Goal: Information Seeking & Learning: Learn about a topic

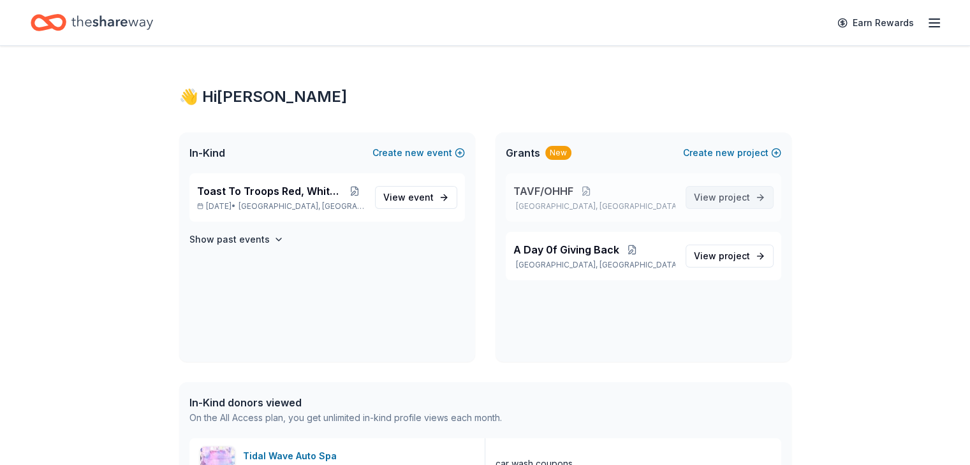
click at [714, 192] on span "View project" at bounding box center [722, 197] width 56 height 15
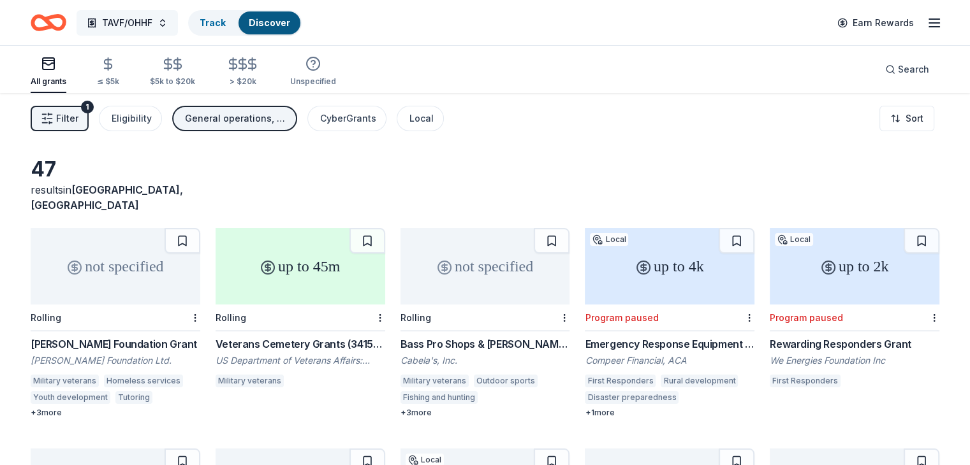
click at [152, 24] on span "TAVF/OHHF" at bounding box center [127, 22] width 50 height 15
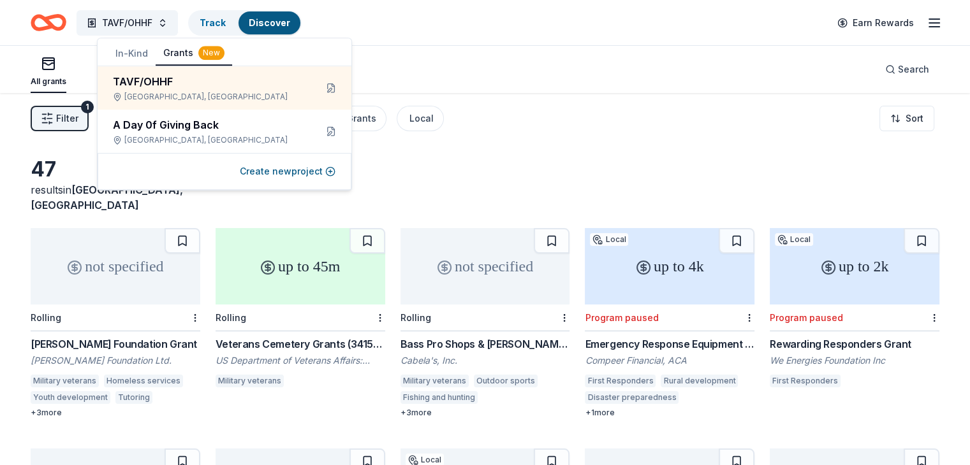
click at [379, 15] on div "TAVF/OHHF Track Discover Earn Rewards" at bounding box center [485, 23] width 909 height 30
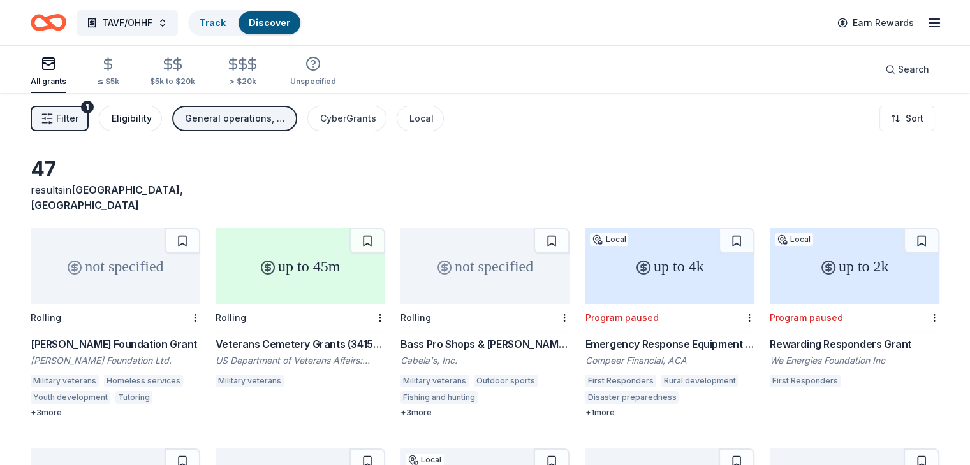
click at [152, 116] on div "Eligibility" at bounding box center [132, 118] width 40 height 15
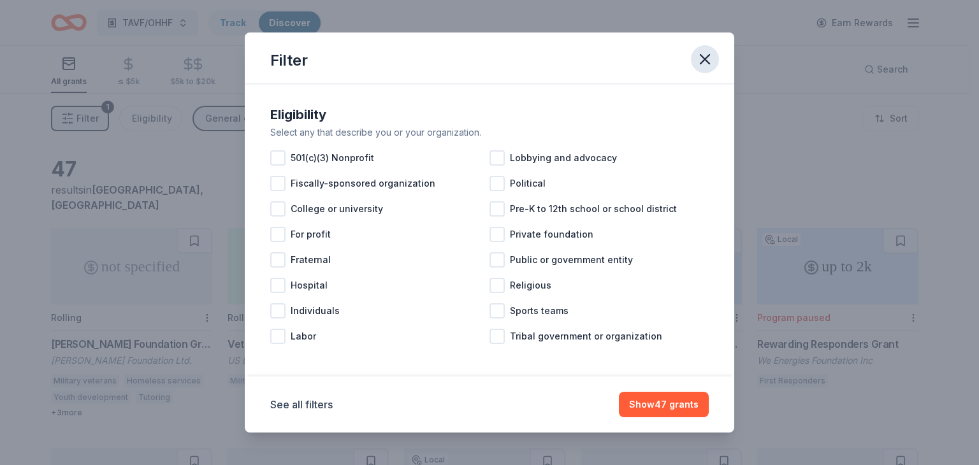
click at [699, 63] on icon "button" at bounding box center [705, 59] width 18 height 18
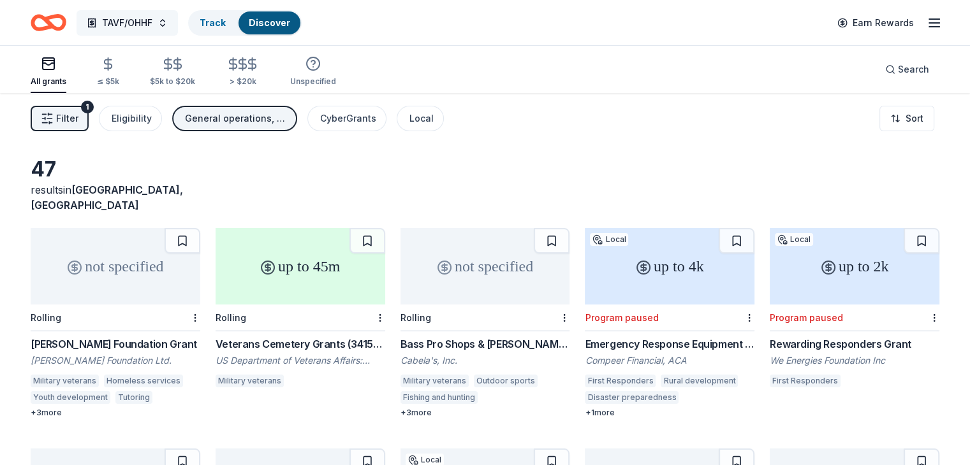
click at [152, 24] on span "TAVF/OHHF" at bounding box center [127, 22] width 50 height 15
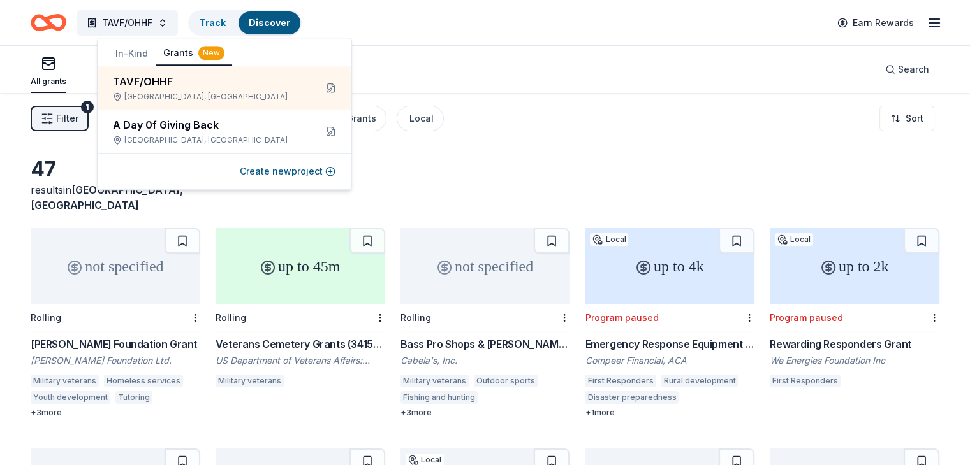
click at [417, 22] on div "TAVF/OHHF Track Discover Earn Rewards" at bounding box center [485, 23] width 909 height 30
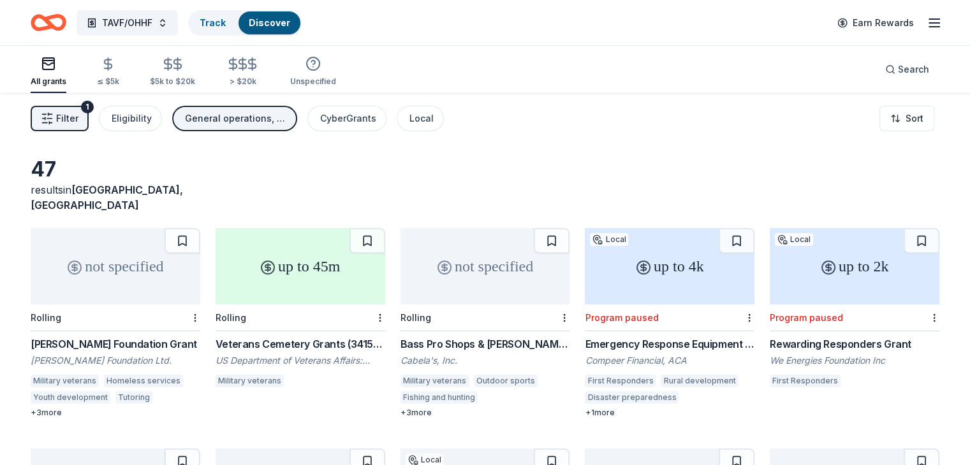
click at [926, 24] on icon "button" at bounding box center [933, 22] width 15 height 15
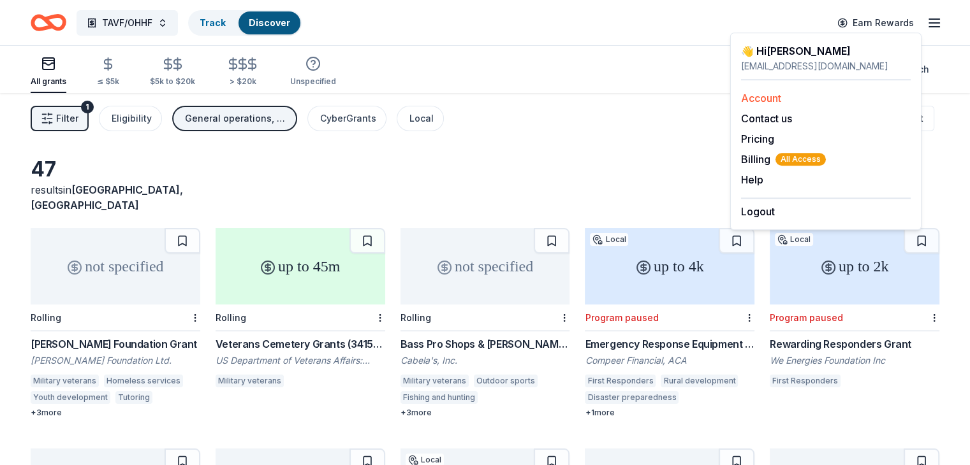
click at [770, 96] on link "Account" at bounding box center [761, 98] width 40 height 13
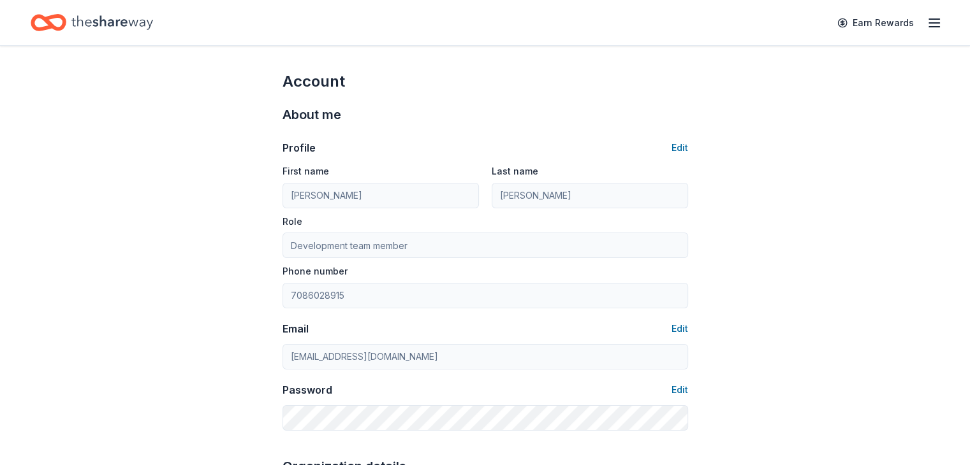
click at [66, 25] on icon "Home" at bounding box center [49, 23] width 36 height 30
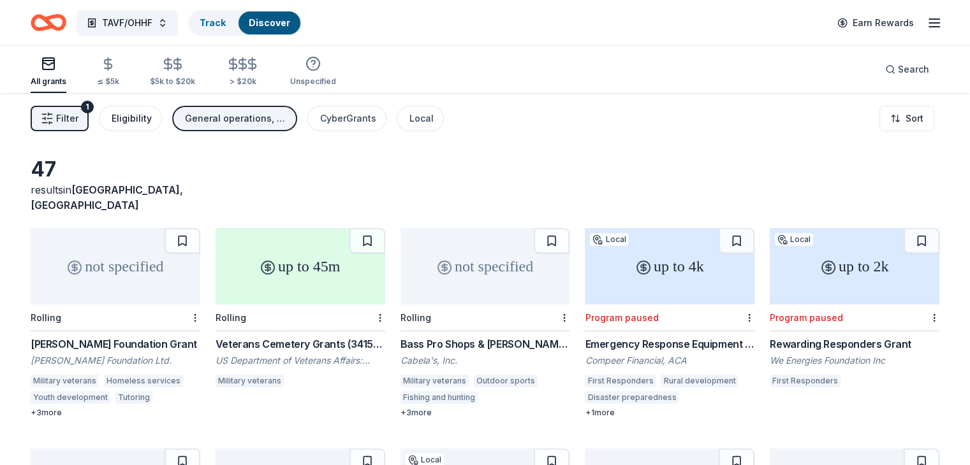
click at [145, 117] on div "Eligibility" at bounding box center [132, 118] width 40 height 15
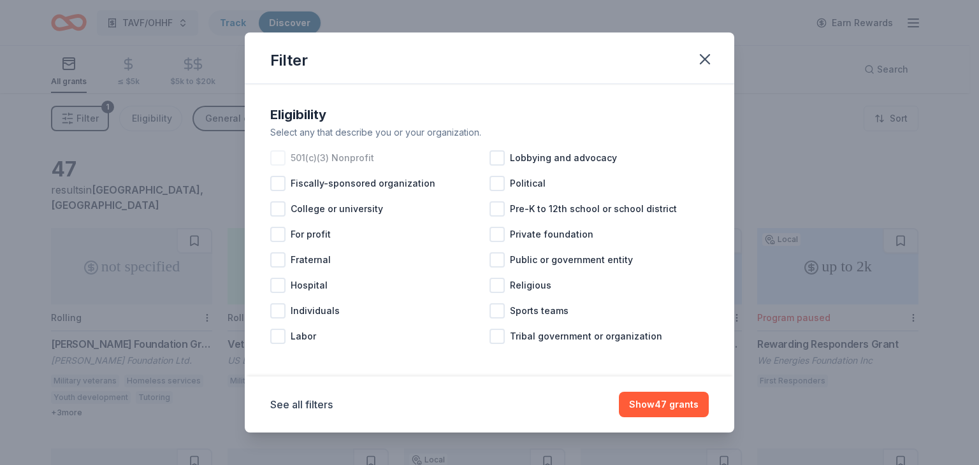
click at [277, 154] on div at bounding box center [277, 157] width 15 height 15
click at [676, 404] on button "Show 42 grants" at bounding box center [664, 405] width 90 height 26
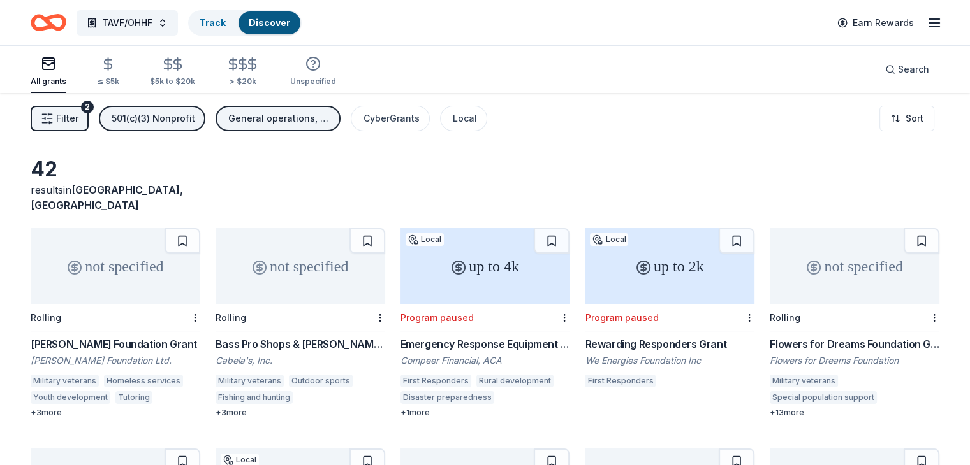
click at [78, 117] on span "Filter" at bounding box center [67, 118] width 22 height 15
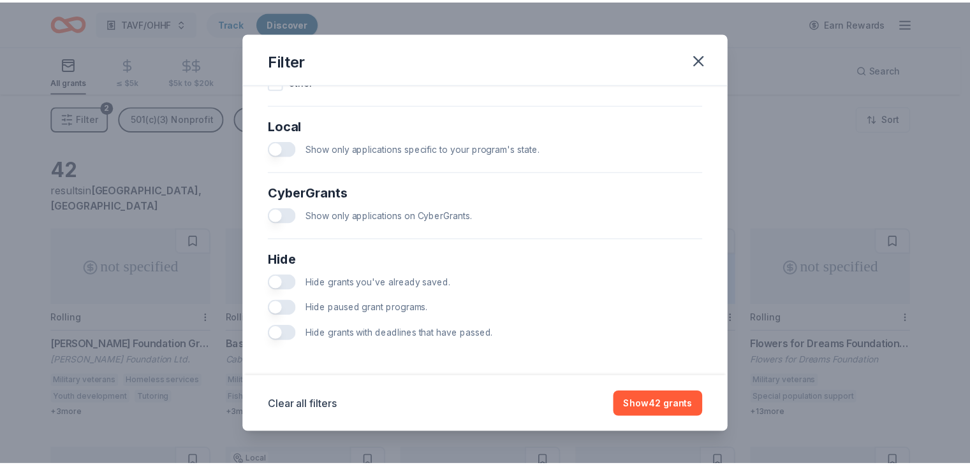
scroll to position [716, 0]
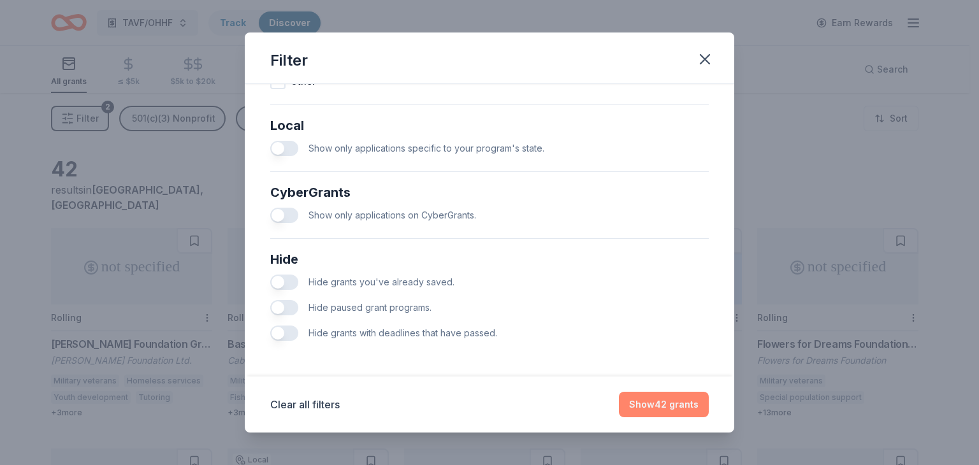
click at [637, 408] on button "Show 42 grants" at bounding box center [664, 405] width 90 height 26
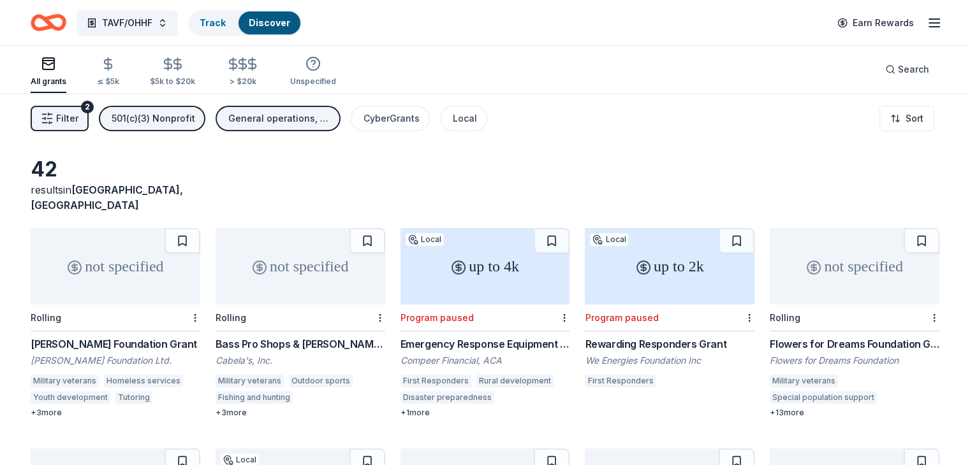
click at [66, 75] on div "All grants" at bounding box center [49, 71] width 36 height 31
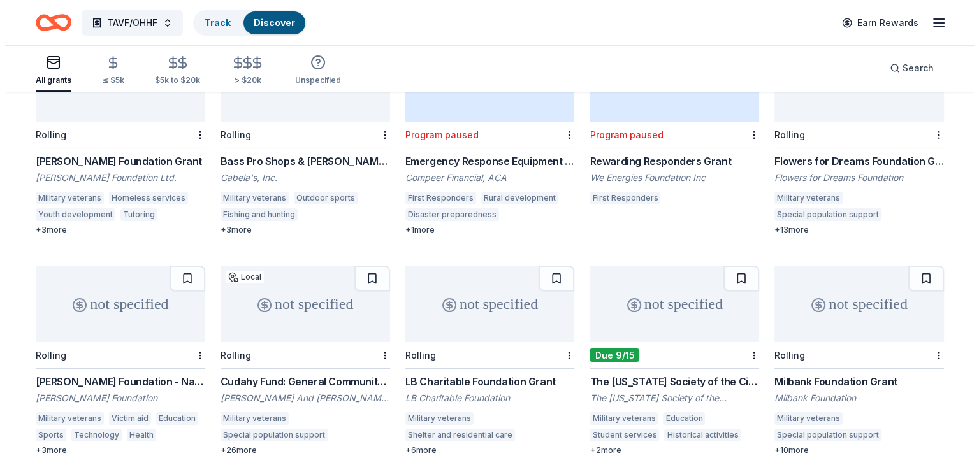
scroll to position [0, 0]
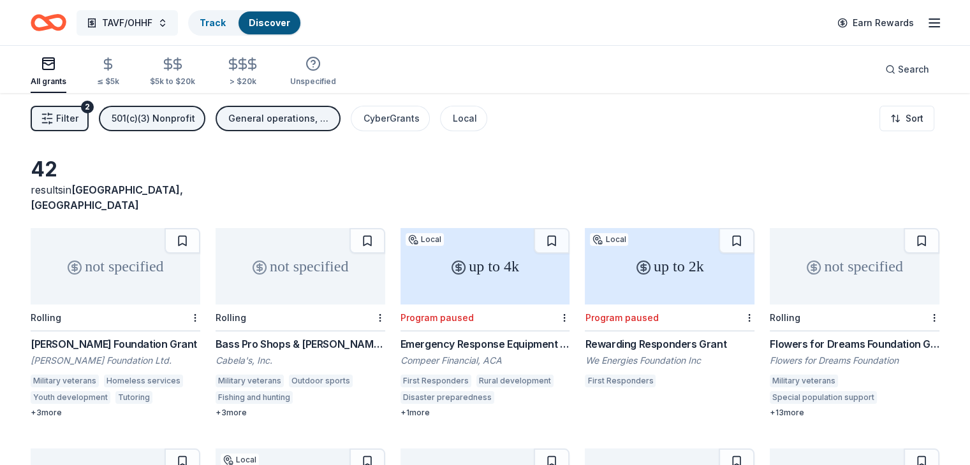
click at [178, 24] on button "TAVF/OHHF" at bounding box center [127, 23] width 101 height 26
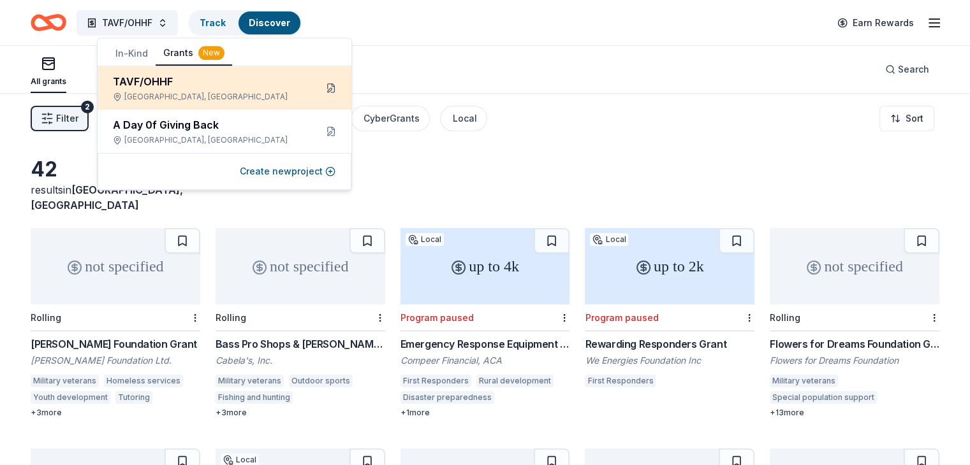
click at [330, 86] on button at bounding box center [331, 88] width 20 height 20
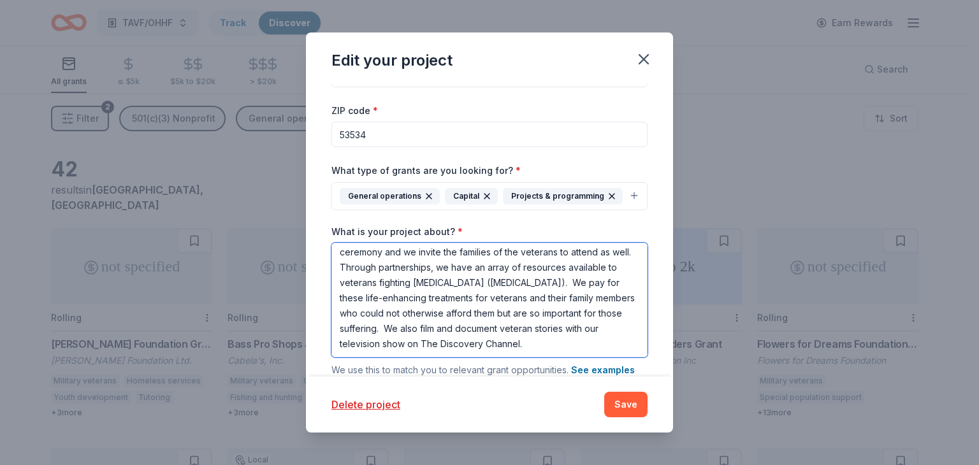
scroll to position [64, 0]
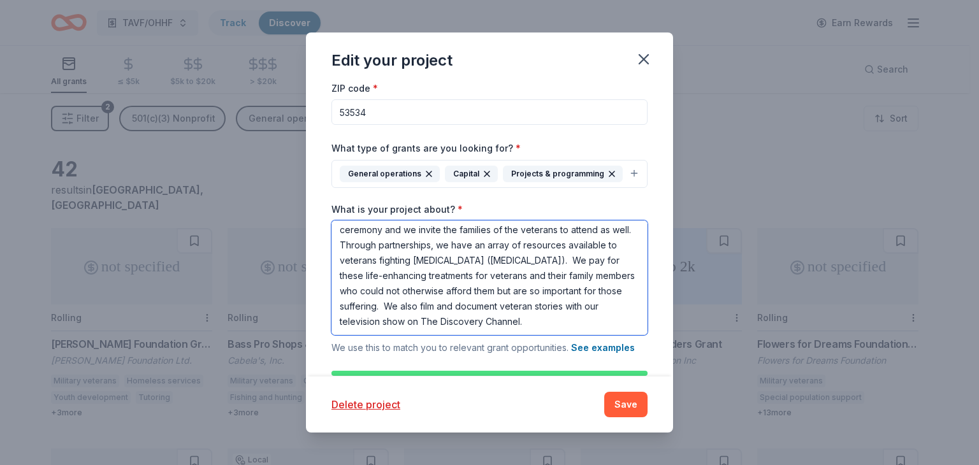
click at [506, 335] on textarea "Our mission is to honor, comfort and provide healing for PTS (Post Traumatic St…" at bounding box center [490, 278] width 316 height 115
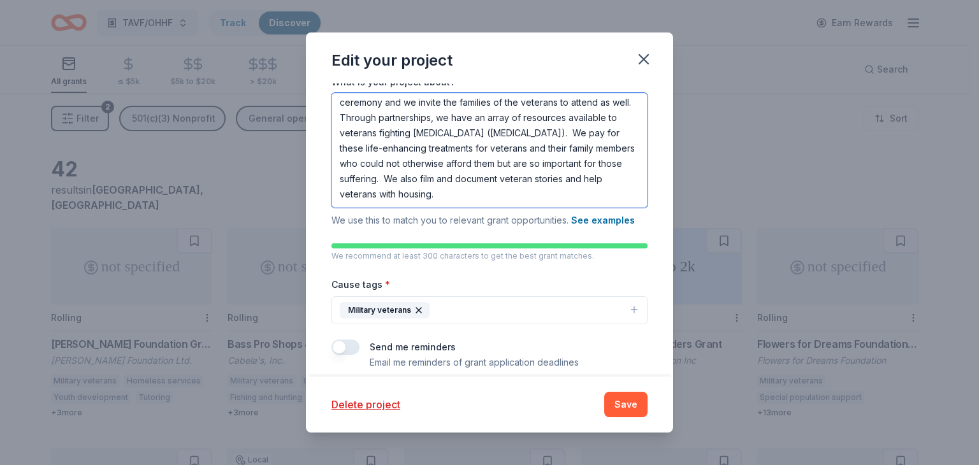
scroll to position [226, 0]
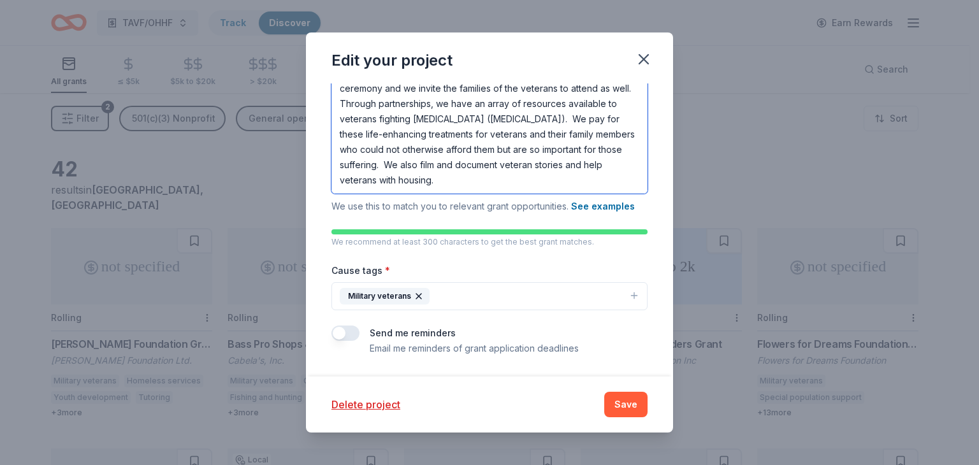
type textarea "Our mission is to honor, comfort and provide healing for PTS (Post Traumatic St…"
click at [629, 298] on icon "button" at bounding box center [634, 296] width 10 height 10
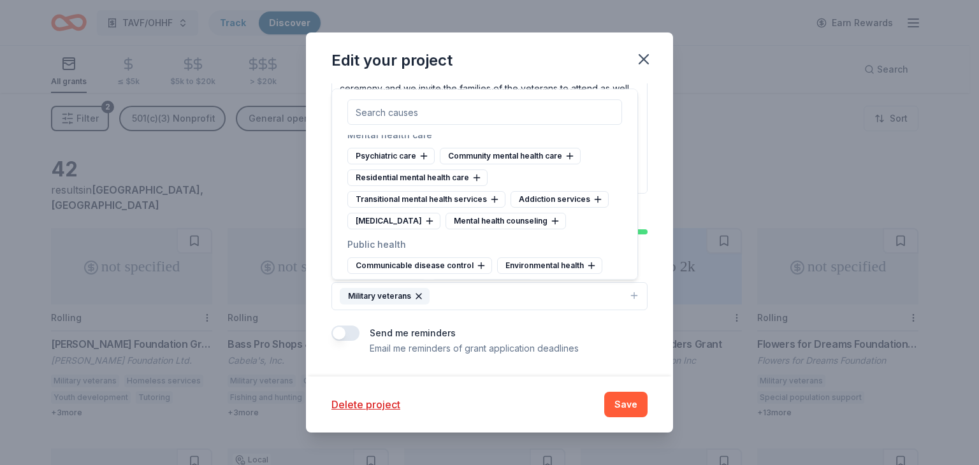
scroll to position [2359, 0]
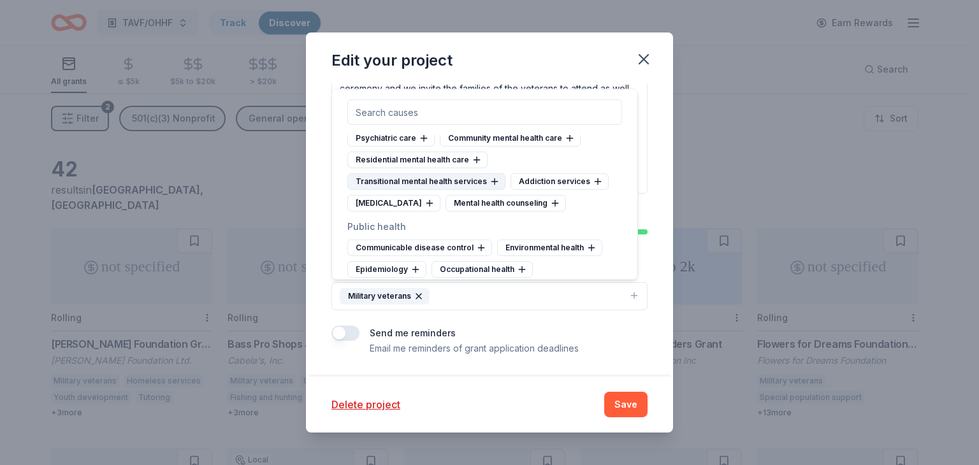
click at [493, 182] on icon at bounding box center [495, 182] width 10 height 10
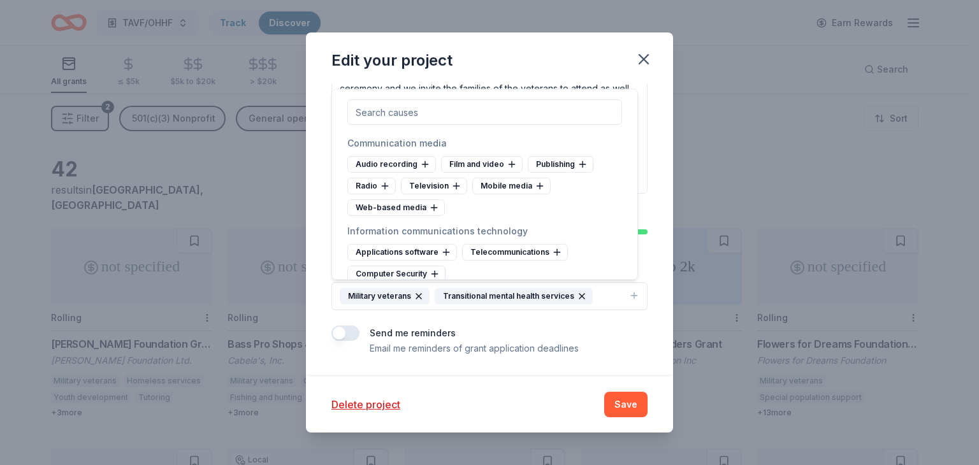
scroll to position [3825, 0]
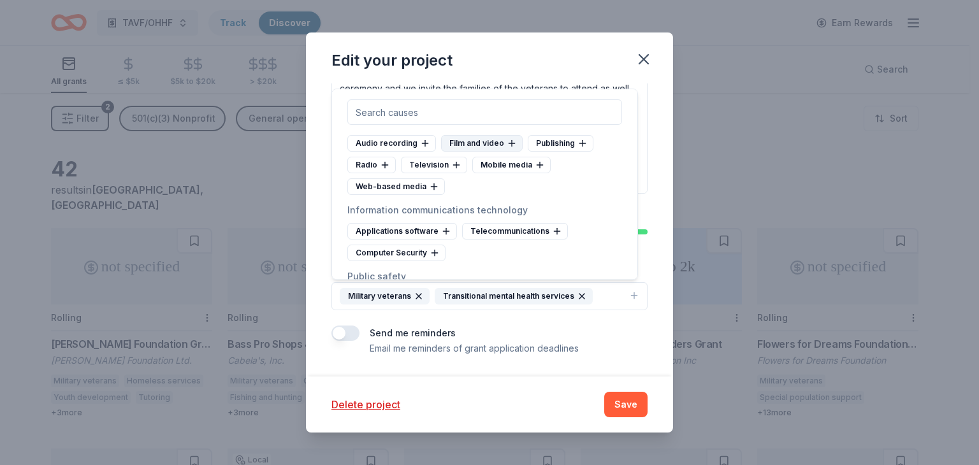
click at [509, 143] on icon at bounding box center [512, 143] width 6 height 0
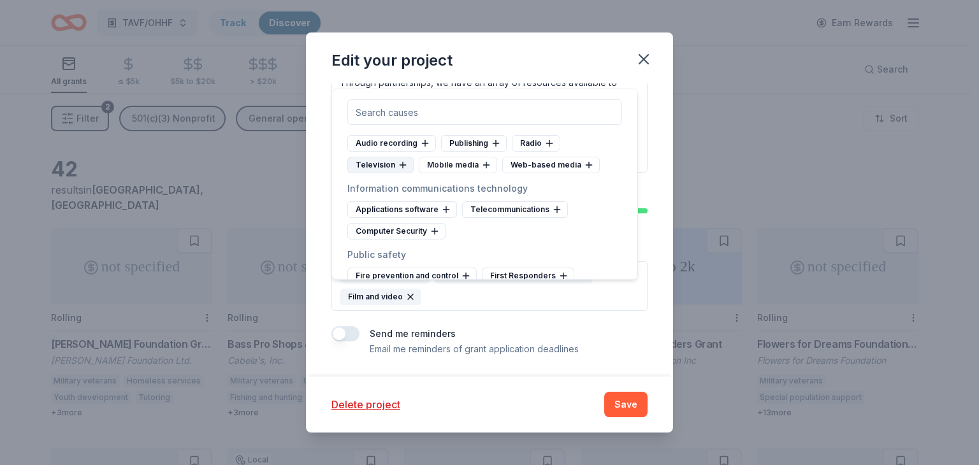
click at [400, 170] on icon at bounding box center [403, 165] width 10 height 10
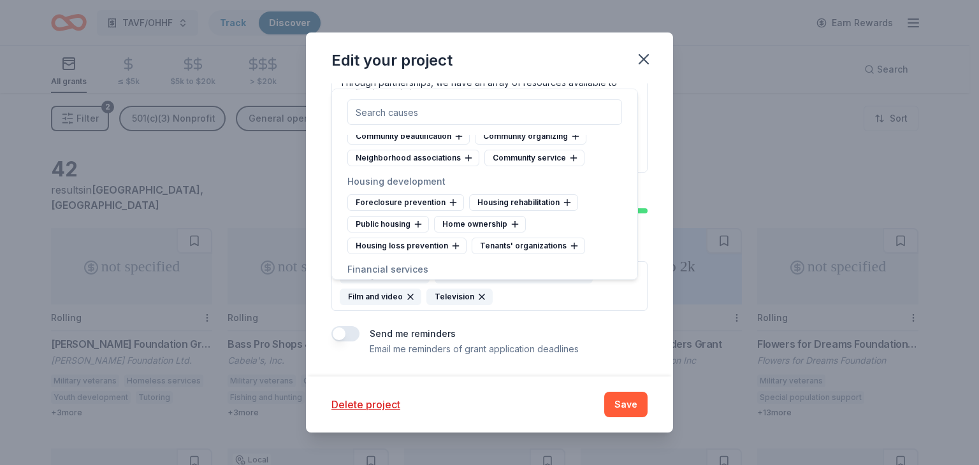
scroll to position [5292, 0]
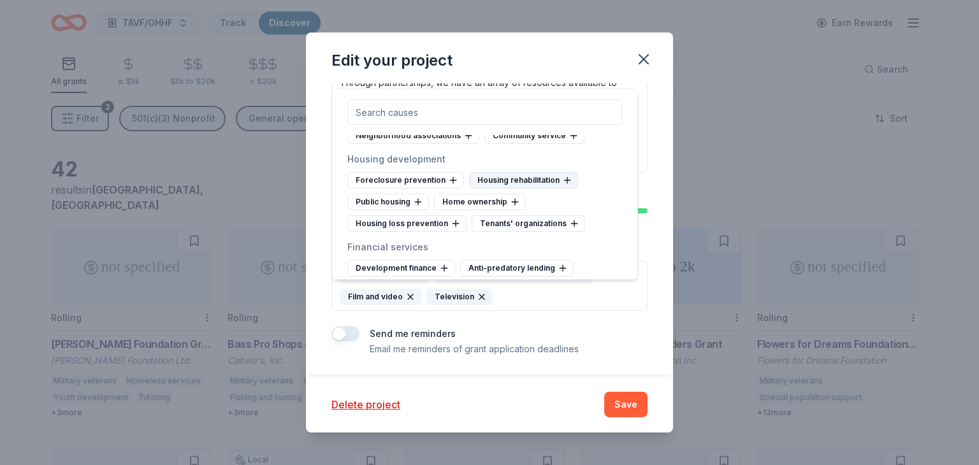
click at [562, 186] on icon at bounding box center [567, 180] width 10 height 10
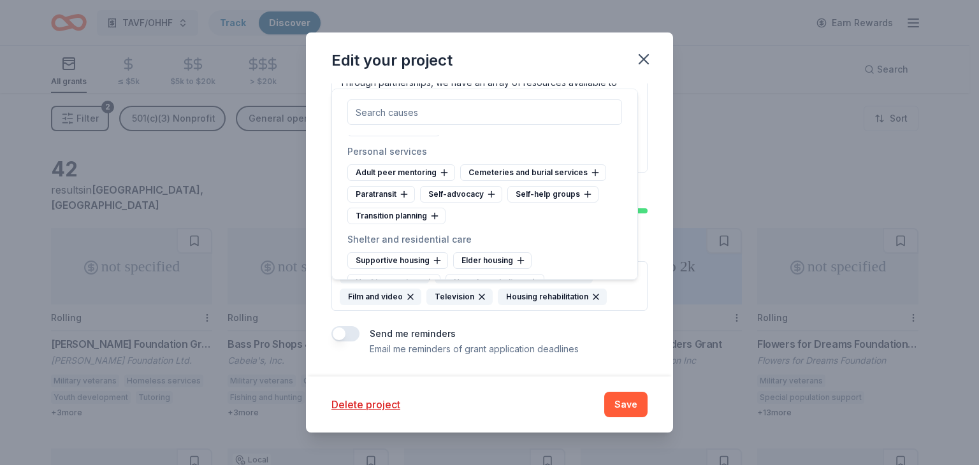
scroll to position [7141, 0]
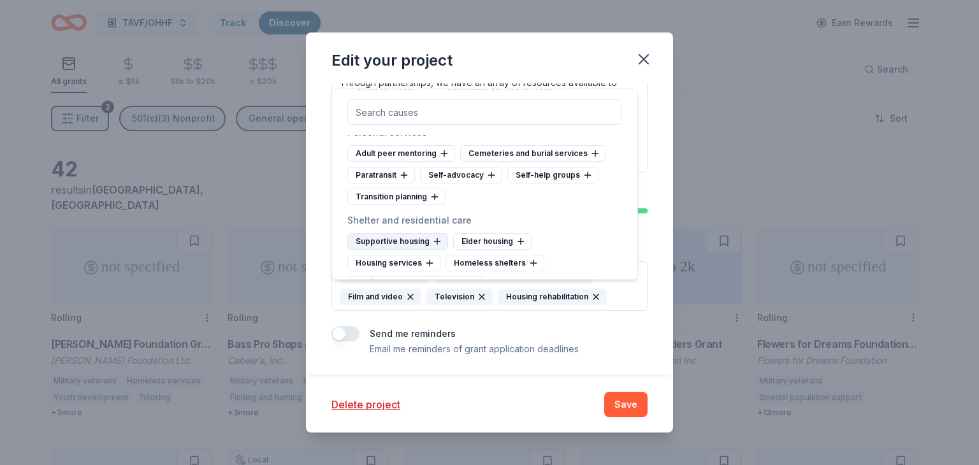
click at [434, 237] on icon at bounding box center [437, 242] width 10 height 10
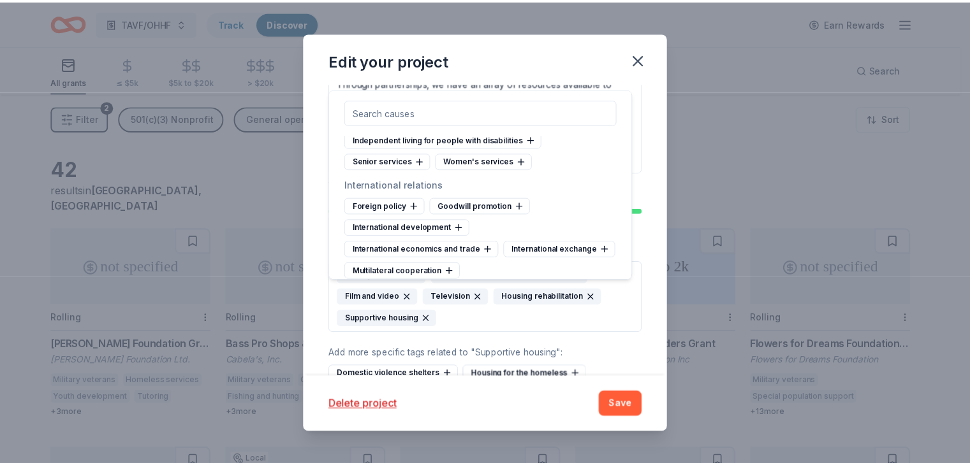
scroll to position [7430, 0]
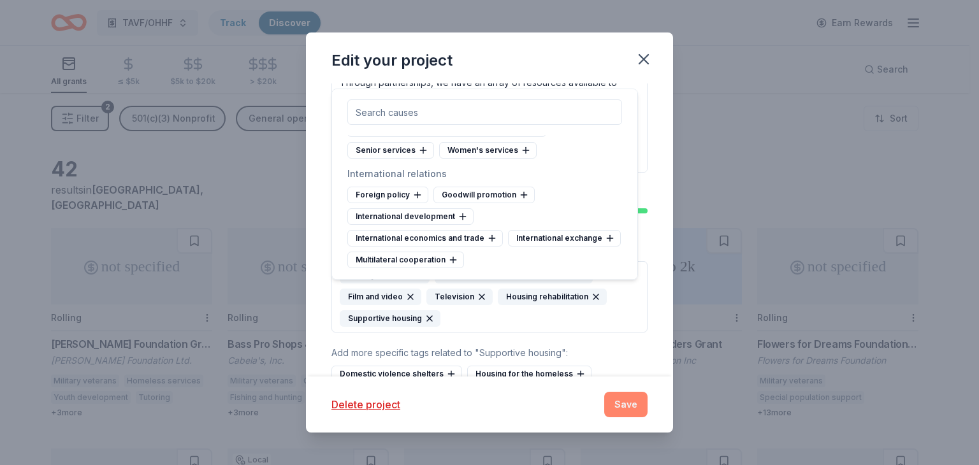
click at [629, 400] on button "Save" at bounding box center [625, 405] width 43 height 26
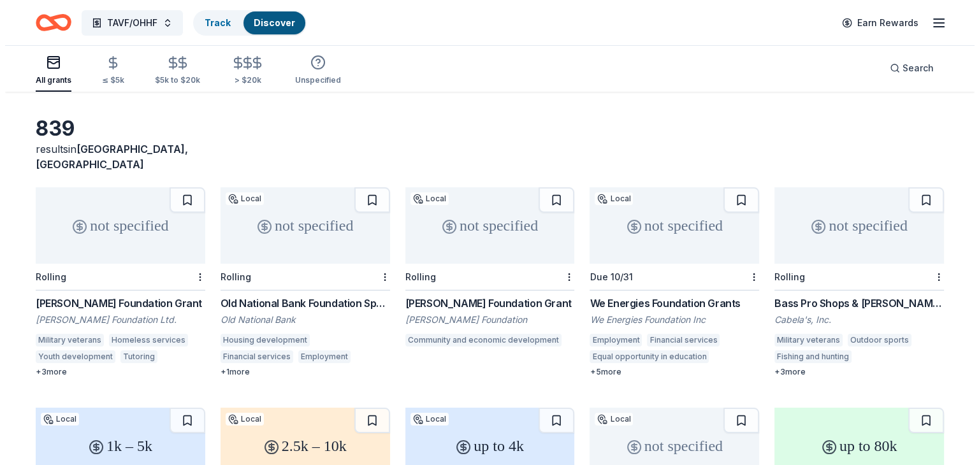
scroll to position [64, 0]
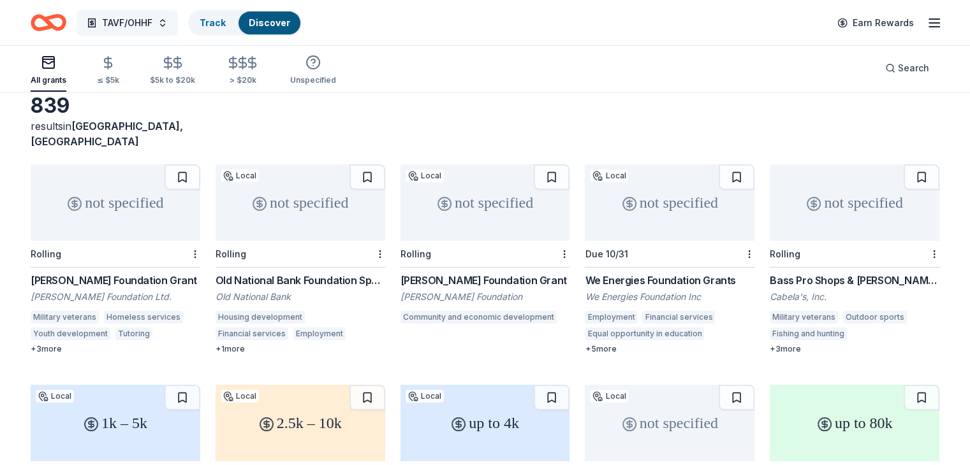
click at [178, 21] on button "TAVF/OHHF" at bounding box center [127, 23] width 101 height 26
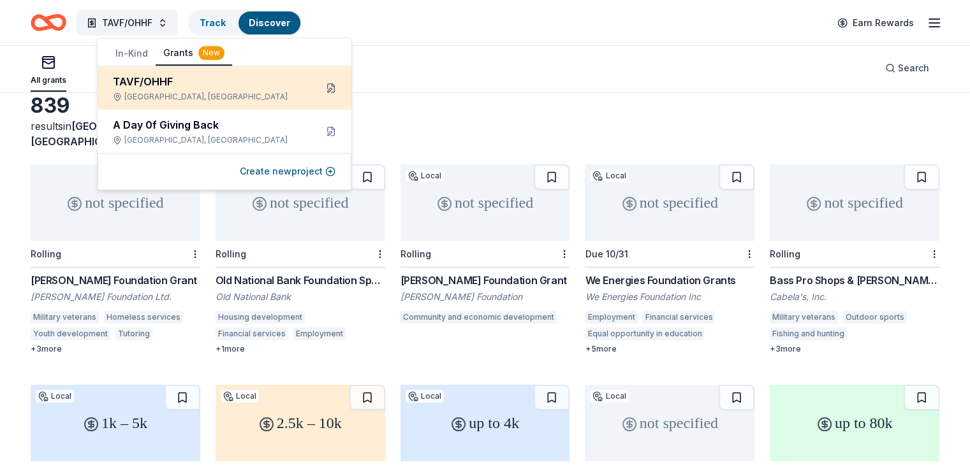
click at [332, 86] on button at bounding box center [331, 88] width 20 height 20
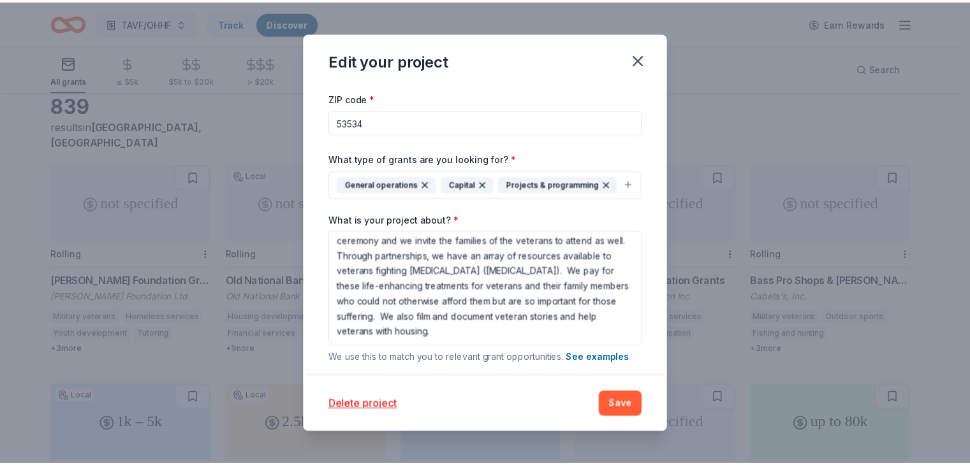
scroll to position [0, 0]
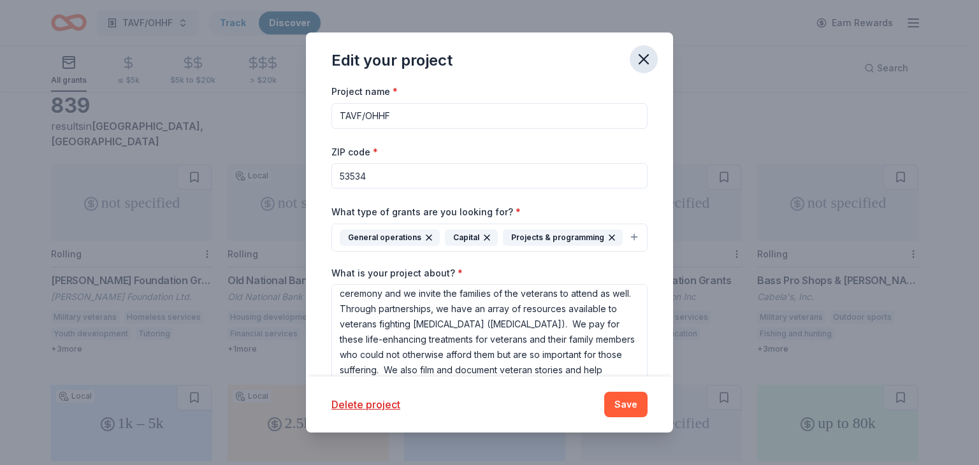
click at [643, 59] on icon "button" at bounding box center [643, 59] width 9 height 9
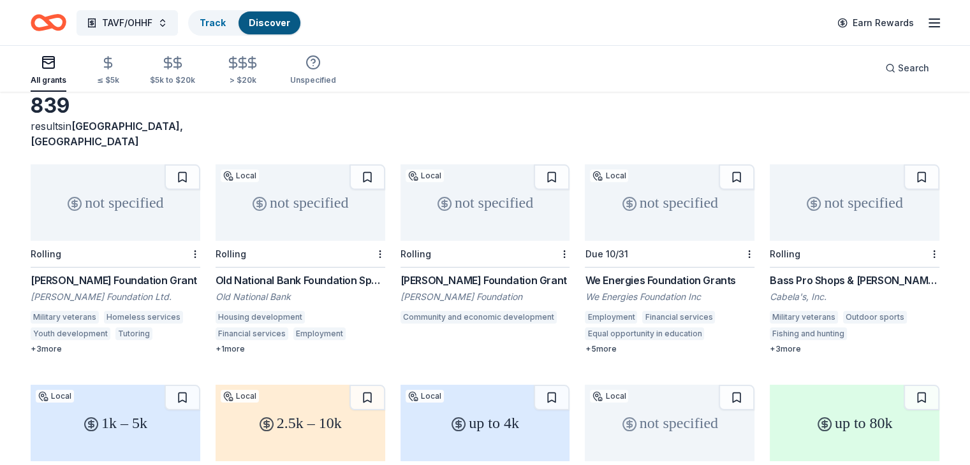
click at [316, 273] on div "Old National Bank Foundation Sponsorships" at bounding box center [300, 280] width 170 height 15
click at [464, 273] on div "[PERSON_NAME] Foundation Grant" at bounding box center [485, 280] width 170 height 15
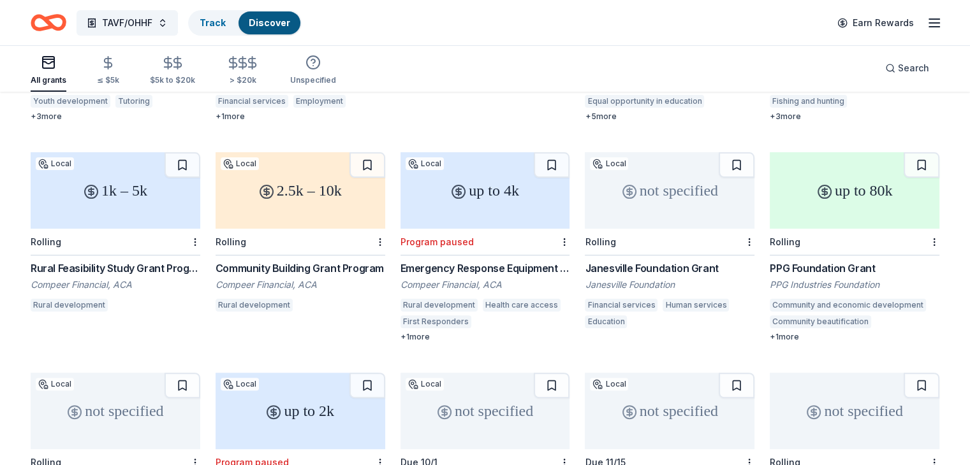
scroll to position [319, 0]
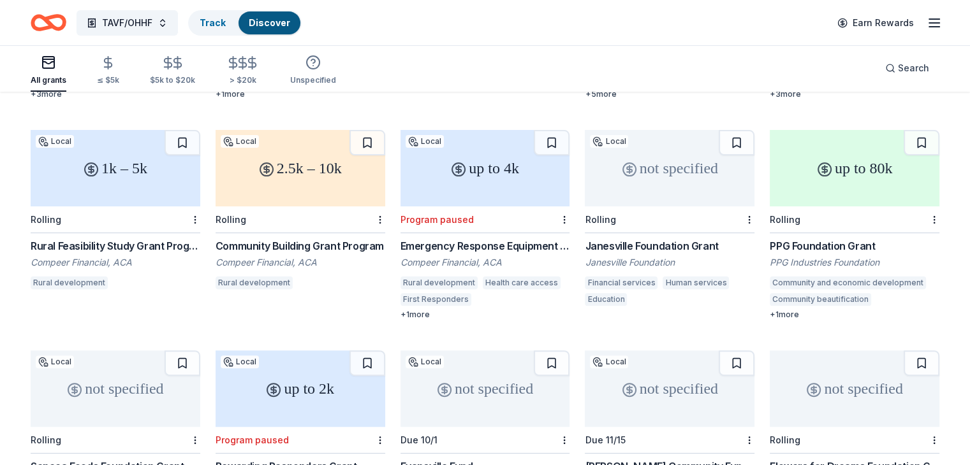
click at [631, 238] on div "Janesville Foundation Grant" at bounding box center [670, 245] width 170 height 15
click at [784, 238] on div "PPG Foundation Grant" at bounding box center [855, 245] width 170 height 15
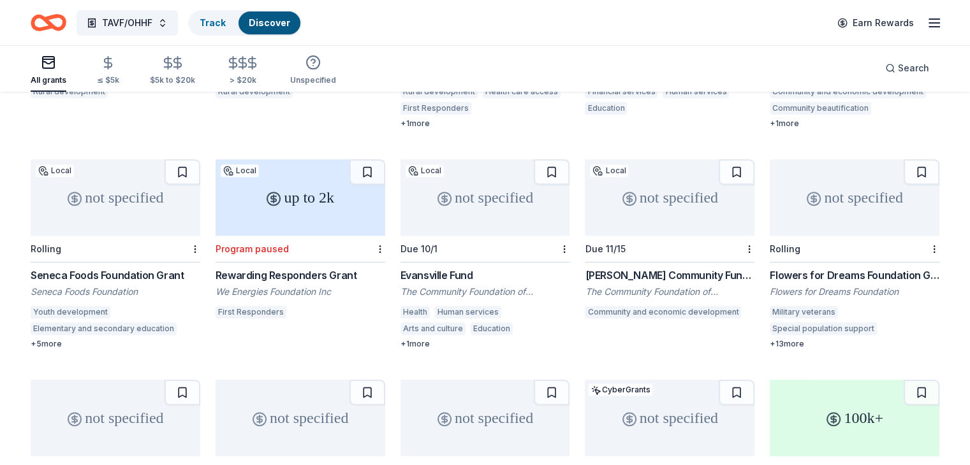
scroll to position [574, 0]
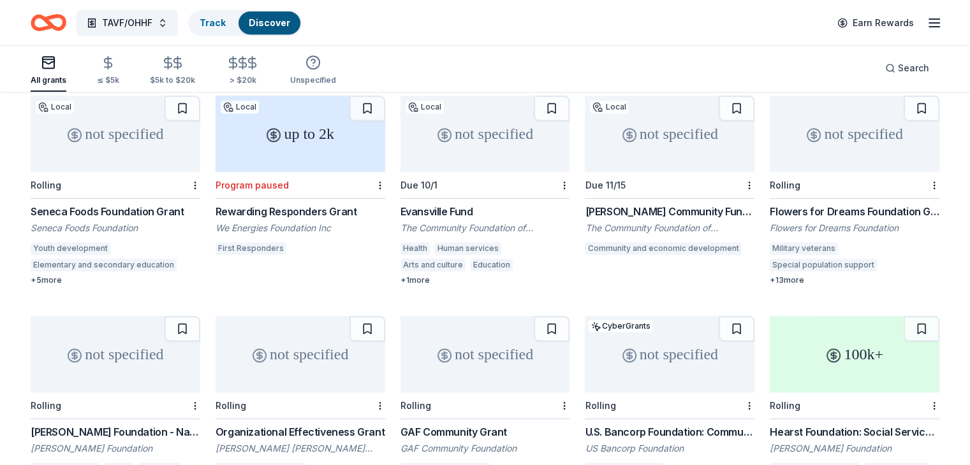
click at [833, 204] on div "Flowers for Dreams Foundation Grant" at bounding box center [855, 211] width 170 height 15
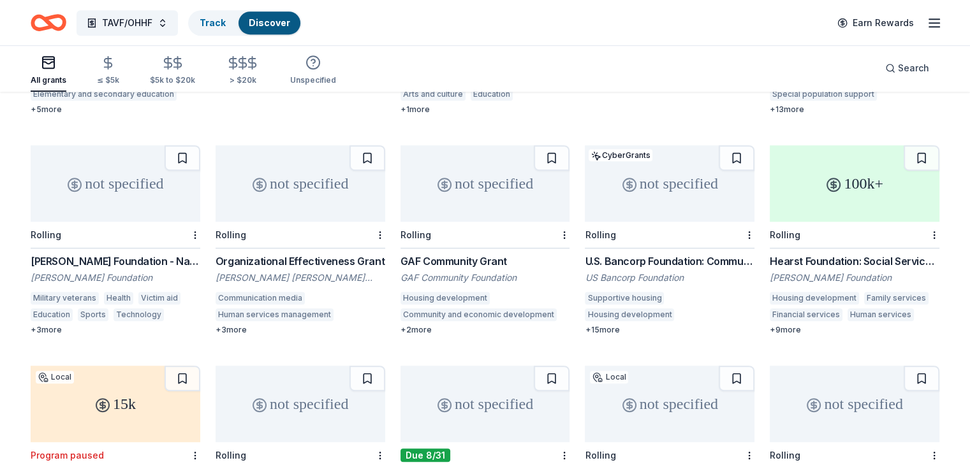
scroll to position [765, 0]
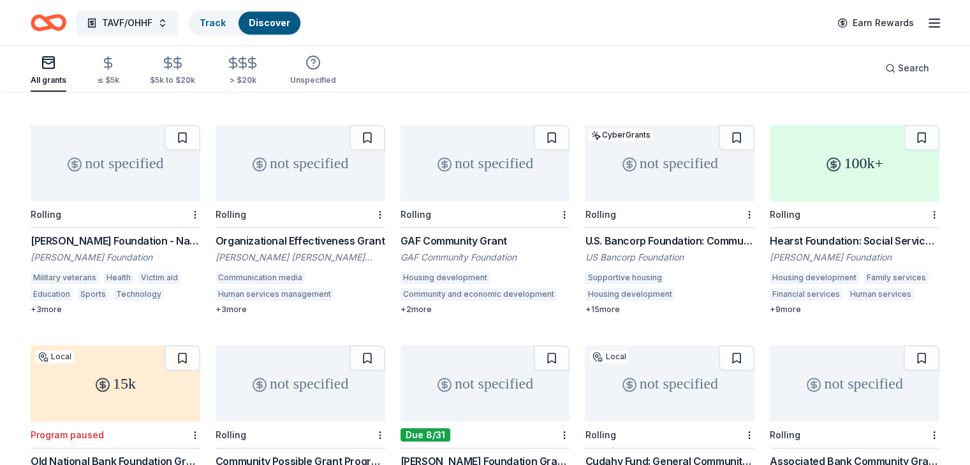
click at [166, 233] on div "[PERSON_NAME] Foundation - Nationwide Grants" at bounding box center [116, 240] width 170 height 15
click at [457, 233] on div "GAF Community Grant" at bounding box center [485, 240] width 170 height 15
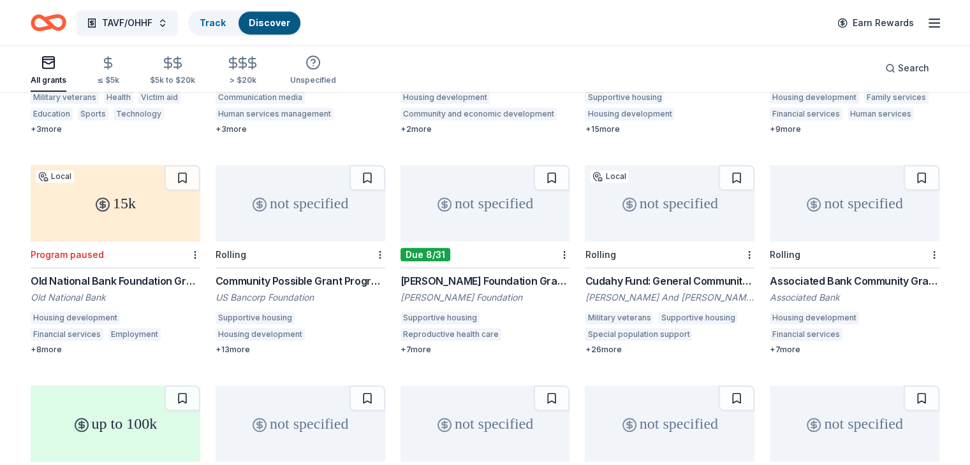
scroll to position [956, 0]
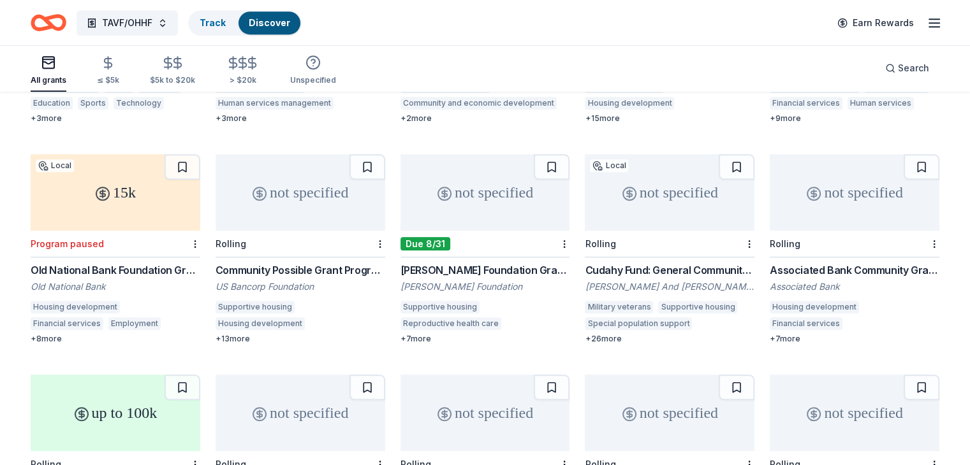
click at [463, 263] on div "Leland Fikes Foundation Grants" at bounding box center [485, 270] width 170 height 15
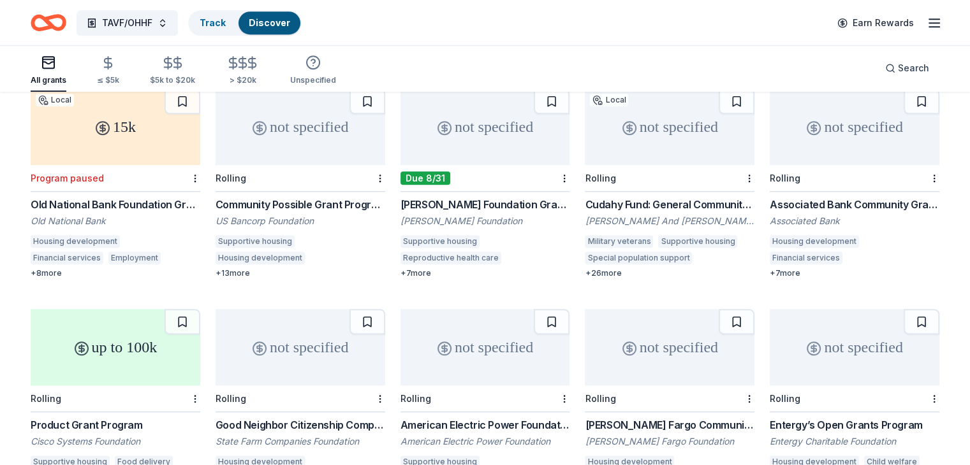
scroll to position [1020, 0]
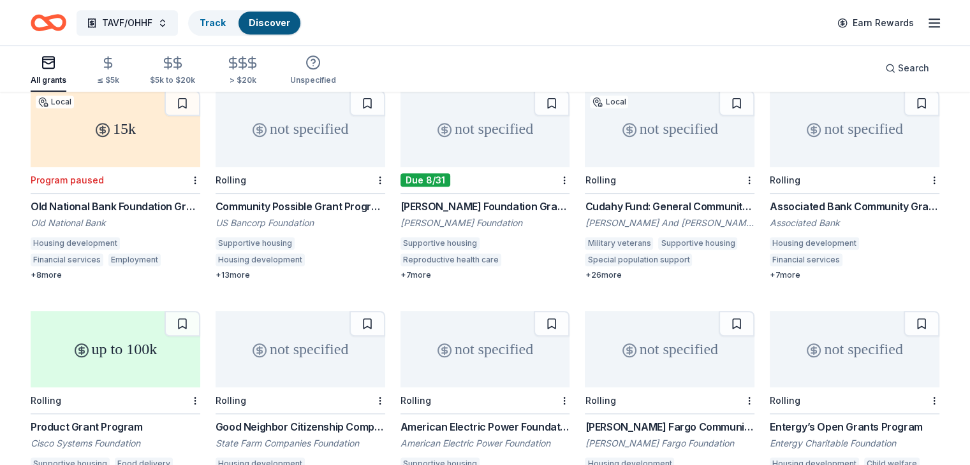
click at [780, 199] on div "Associated Bank Community Grants" at bounding box center [855, 206] width 170 height 15
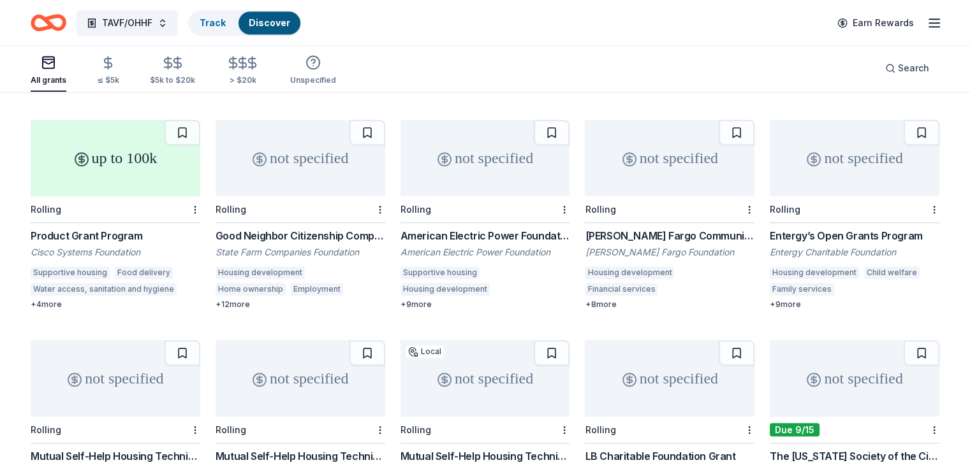
scroll to position [1275, 0]
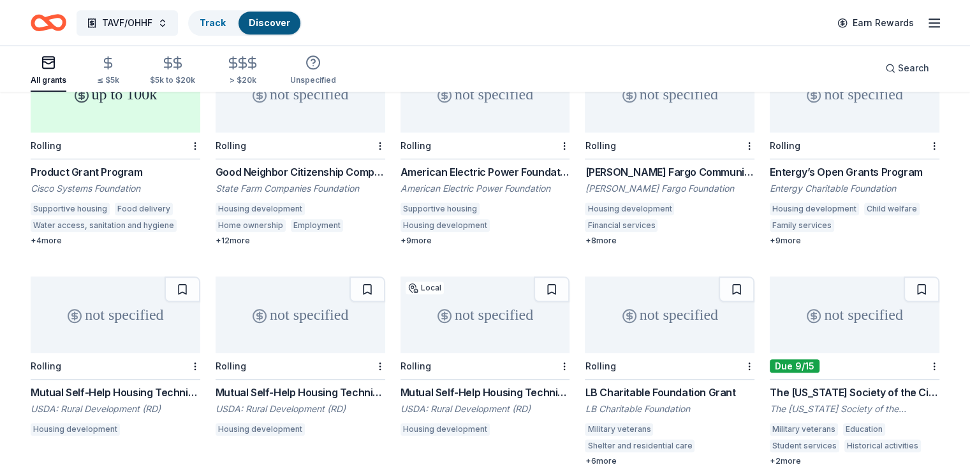
click at [56, 236] on div "+ 4 more" at bounding box center [116, 241] width 170 height 10
click at [299, 164] on div "Good Neighbor Citizenship Company Grants" at bounding box center [300, 171] width 170 height 15
click at [504, 164] on div "American Electric Power Foundation Grants" at bounding box center [485, 171] width 170 height 15
click at [617, 164] on div "Wells Fargo Community Giving" at bounding box center [670, 171] width 170 height 15
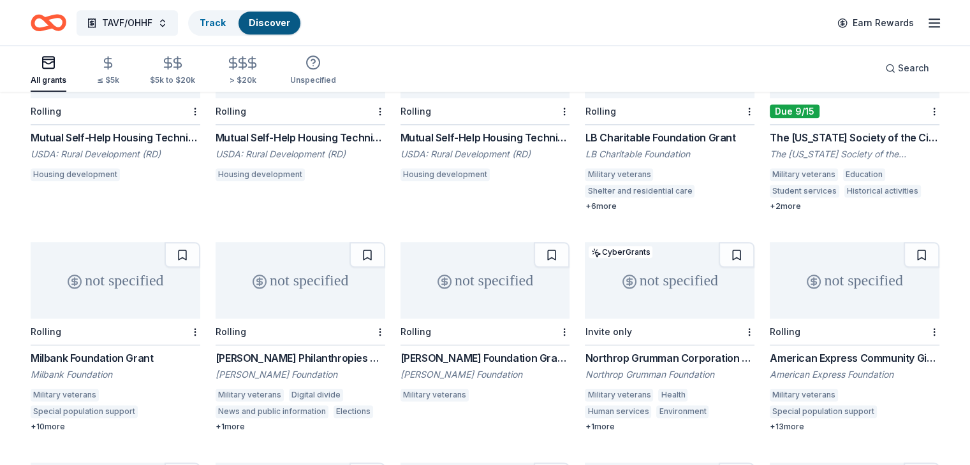
scroll to position [1466, 0]
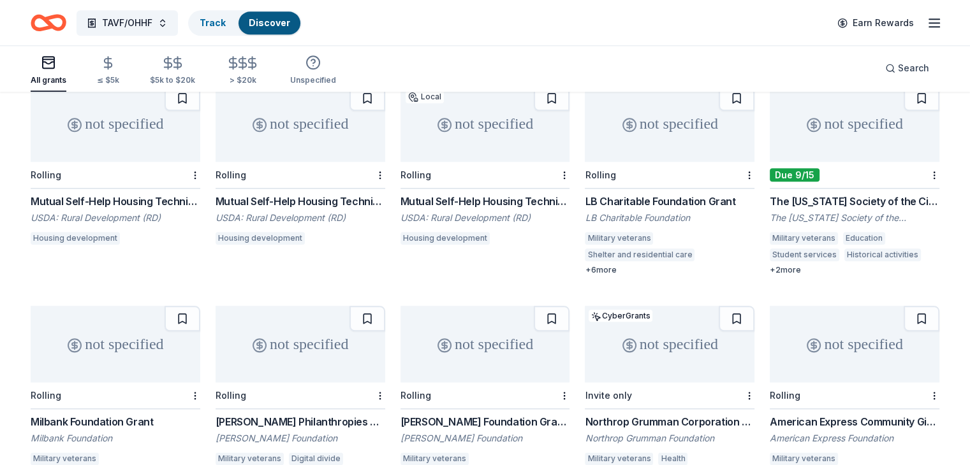
click at [150, 194] on div "Mutual Self-Help Housing Technical Assistance Grants in Puerto Rico" at bounding box center [116, 201] width 170 height 15
click at [647, 194] on div "LB Charitable Foundation Grant" at bounding box center [670, 201] width 170 height 15
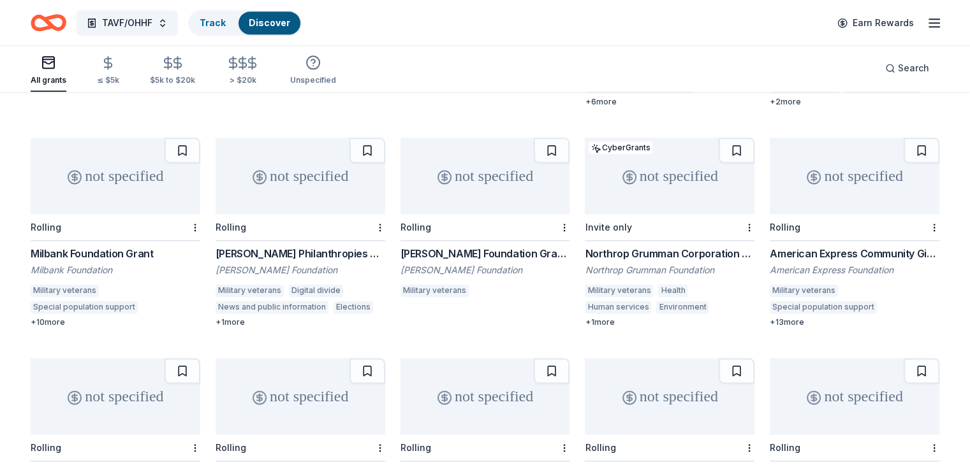
scroll to position [1658, 0]
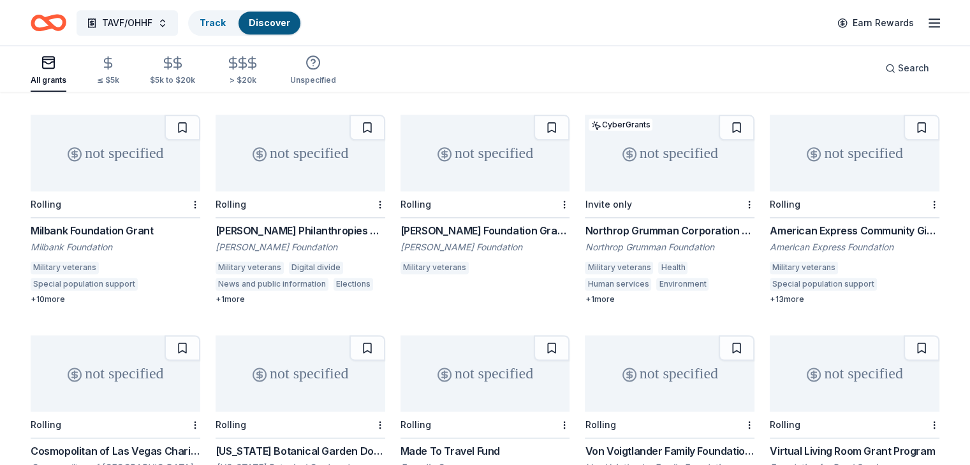
click at [125, 223] on div "Milbank Foundation Grant" at bounding box center [116, 230] width 170 height 15
click at [637, 223] on div "Northrop Grumman Corporation Corporate Contributions" at bounding box center [670, 230] width 170 height 15
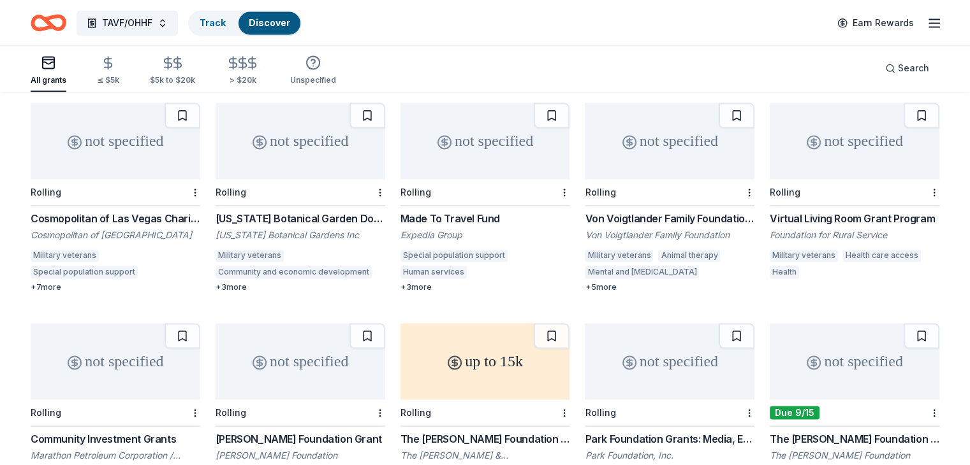
scroll to position [1913, 0]
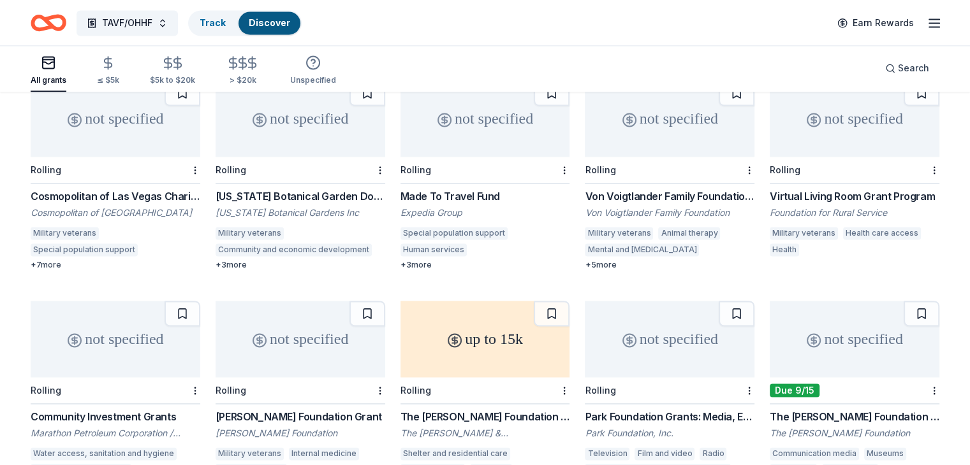
click at [140, 189] on div "Cosmopolitan of Las Vegas Charitable Donations" at bounding box center [116, 196] width 170 height 15
click at [427, 260] on div "+ 3 more" at bounding box center [485, 265] width 170 height 10
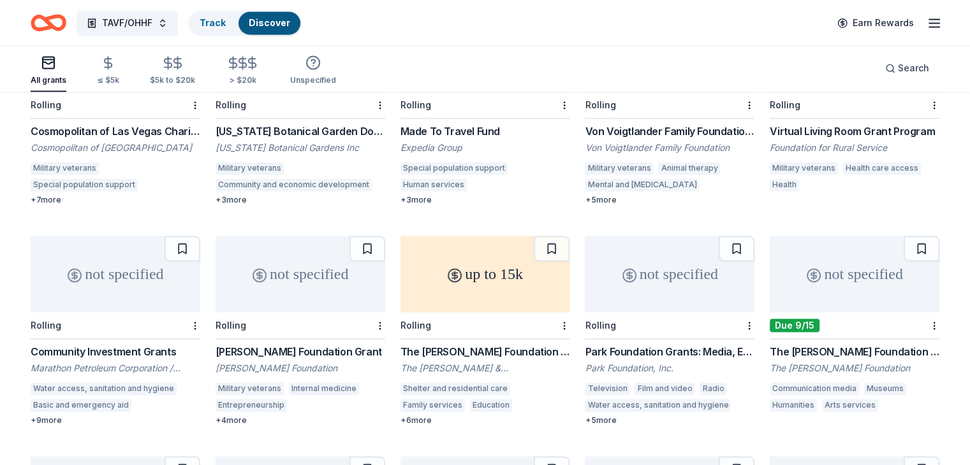
scroll to position [1900, 0]
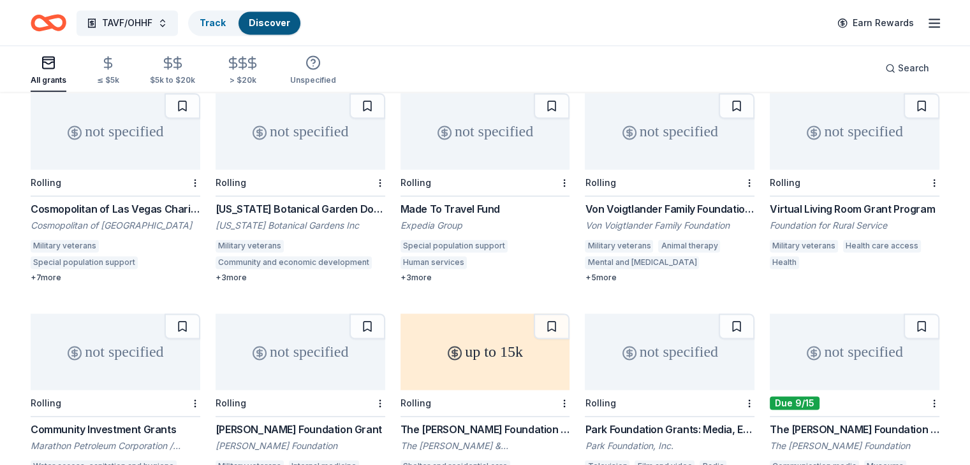
click at [800, 201] on div "Virtual Living Room Grant Program" at bounding box center [855, 208] width 170 height 15
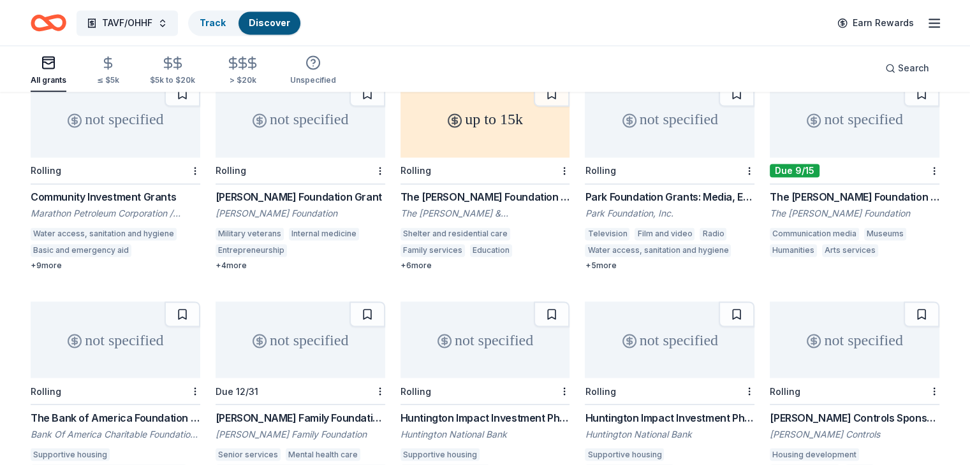
scroll to position [2155, 0]
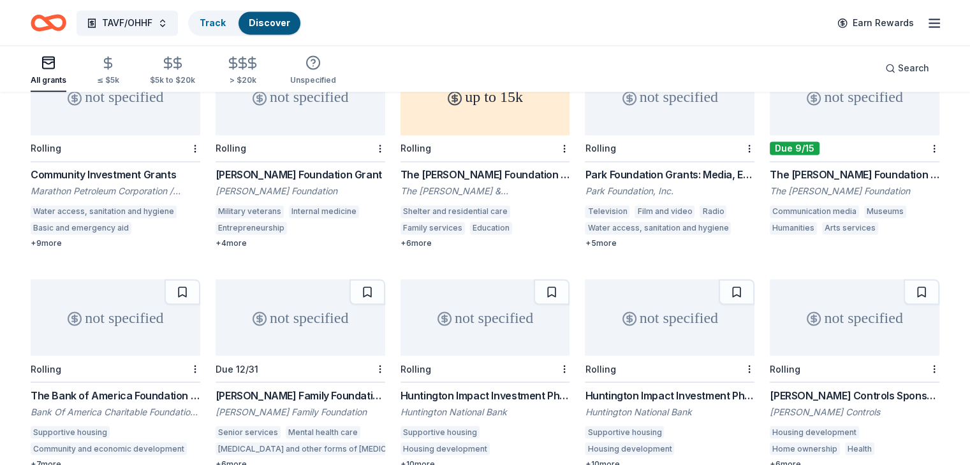
click at [154, 168] on div "Community Investment Grants" at bounding box center [116, 174] width 170 height 15
click at [315, 167] on div "Beck Foundation Grant" at bounding box center [300, 174] width 170 height 15
click at [474, 167] on div "The Chapman Foundation Grant" at bounding box center [485, 174] width 170 height 15
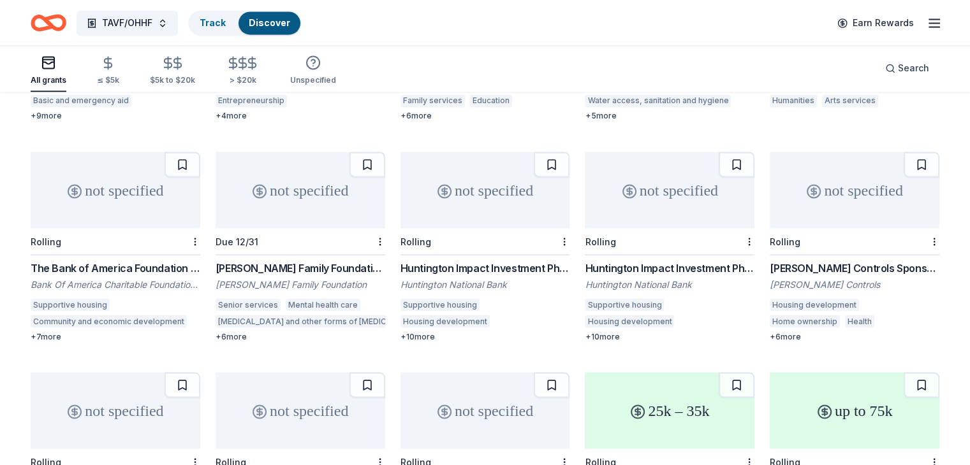
scroll to position [2346, 0]
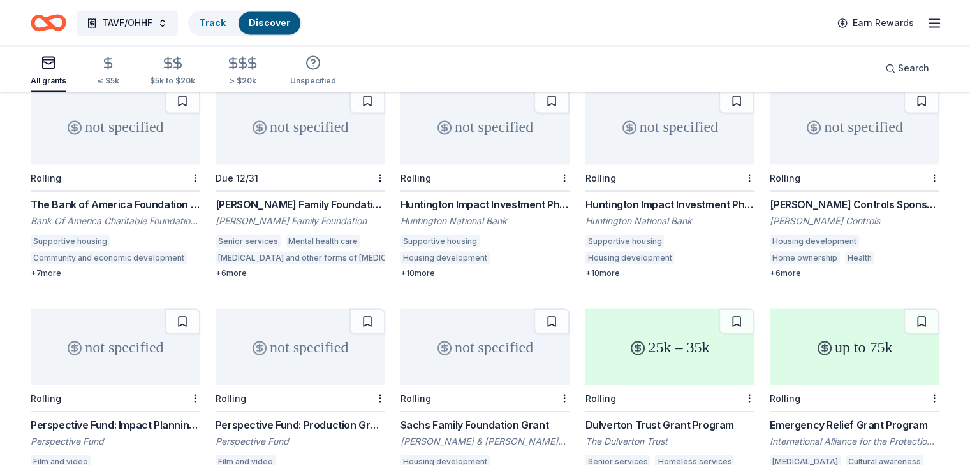
click at [803, 196] on div "Johnson Controls Sponsorship" at bounding box center [855, 203] width 170 height 15
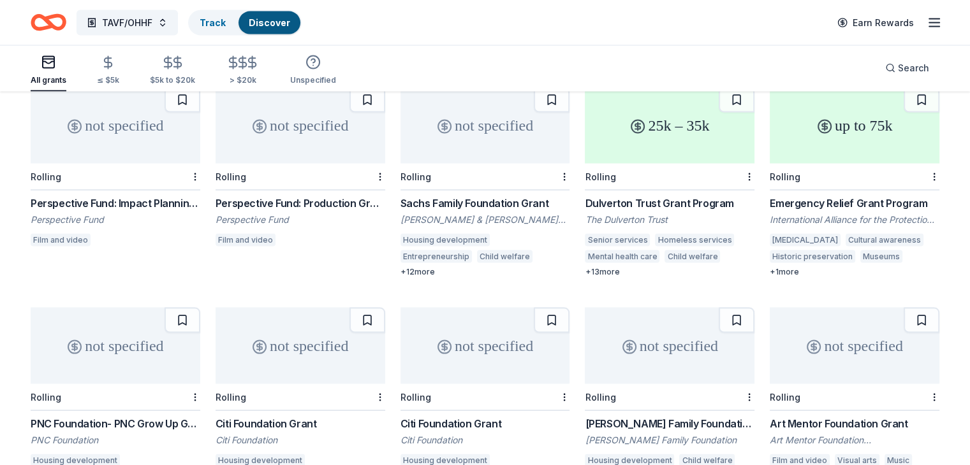
scroll to position [2596, 0]
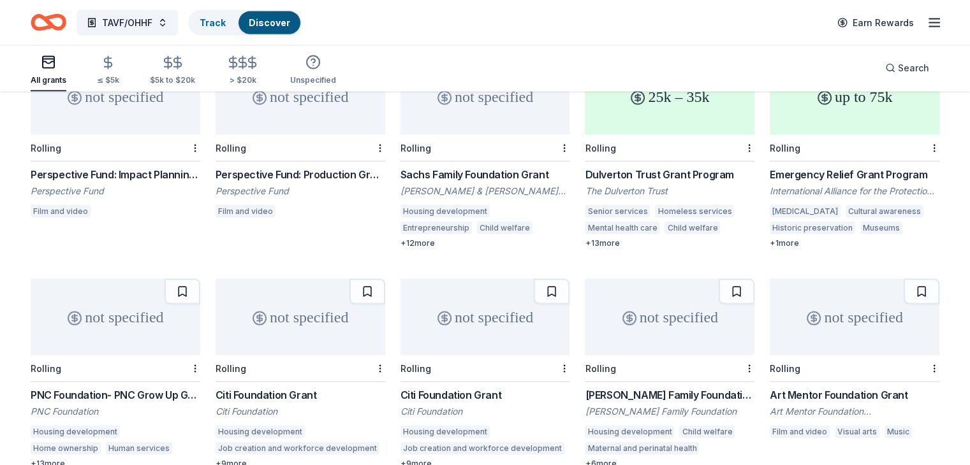
click at [464, 167] on div "Sachs Family Foundation Grant" at bounding box center [485, 174] width 170 height 15
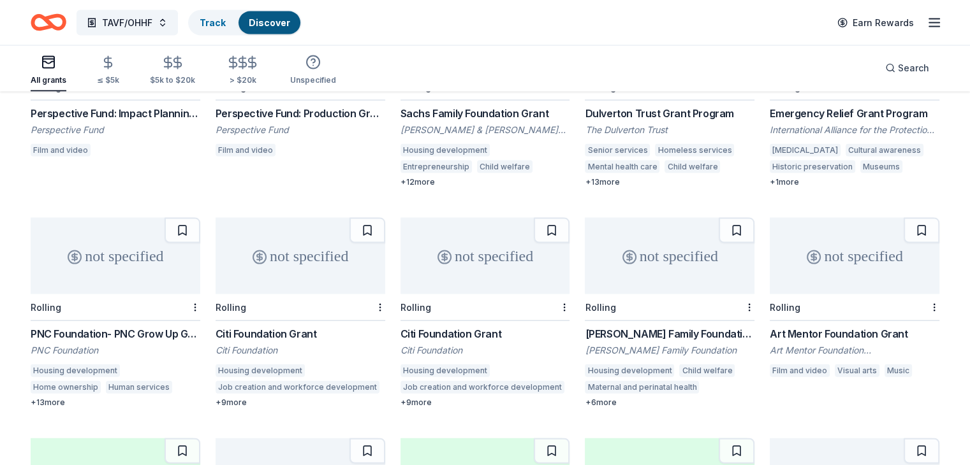
scroll to position [2724, 0]
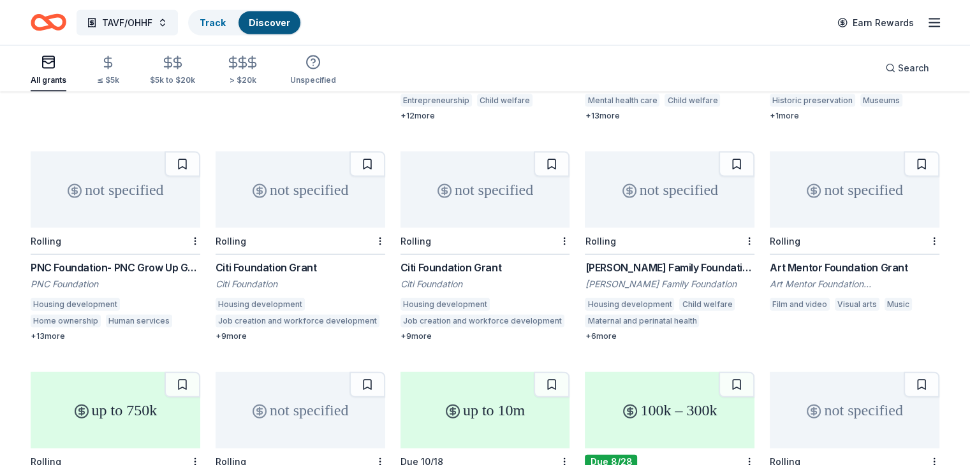
click at [179, 260] on div "PNC Foundation- PNC Grow Up Great" at bounding box center [116, 267] width 170 height 15
click at [620, 260] on div "Pratt Family Foundation Grant" at bounding box center [670, 267] width 170 height 15
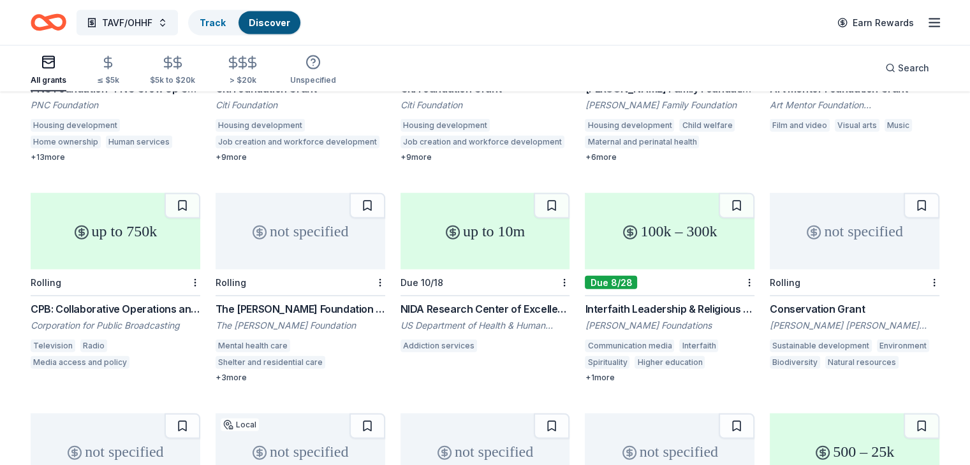
scroll to position [2979, 0]
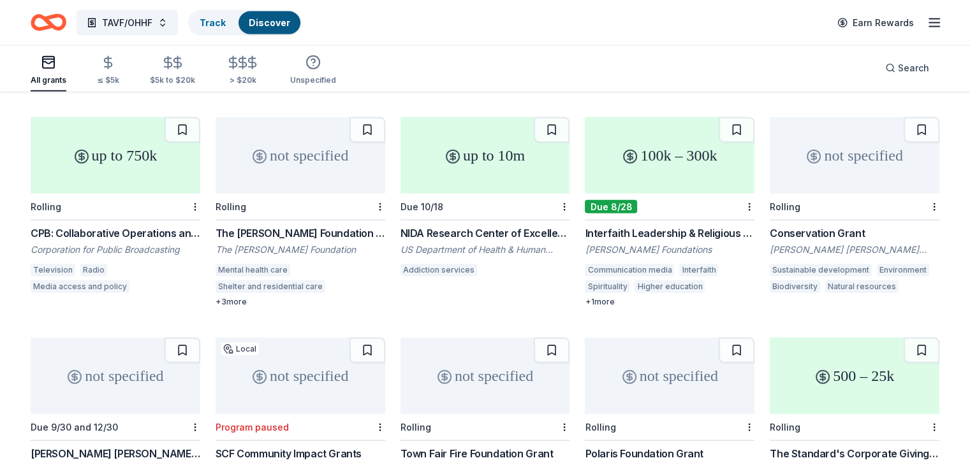
click at [793, 226] on div "Conservation Grant" at bounding box center [855, 233] width 170 height 15
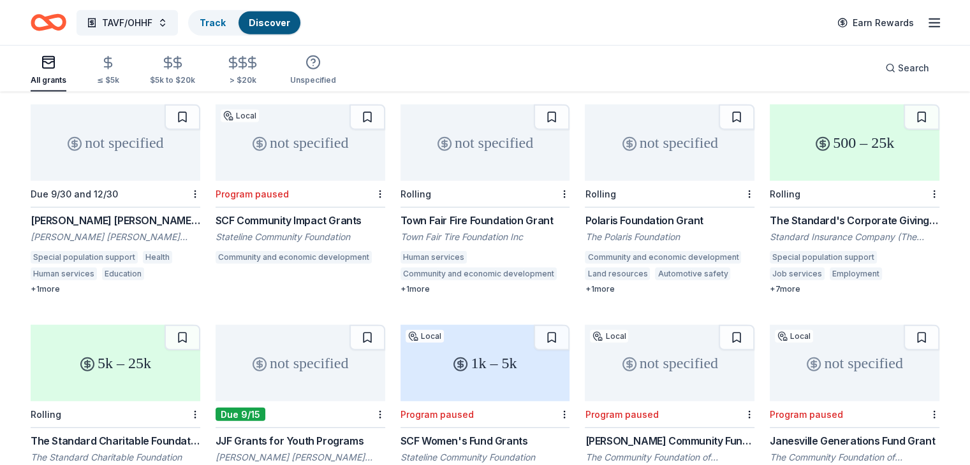
scroll to position [3234, 0]
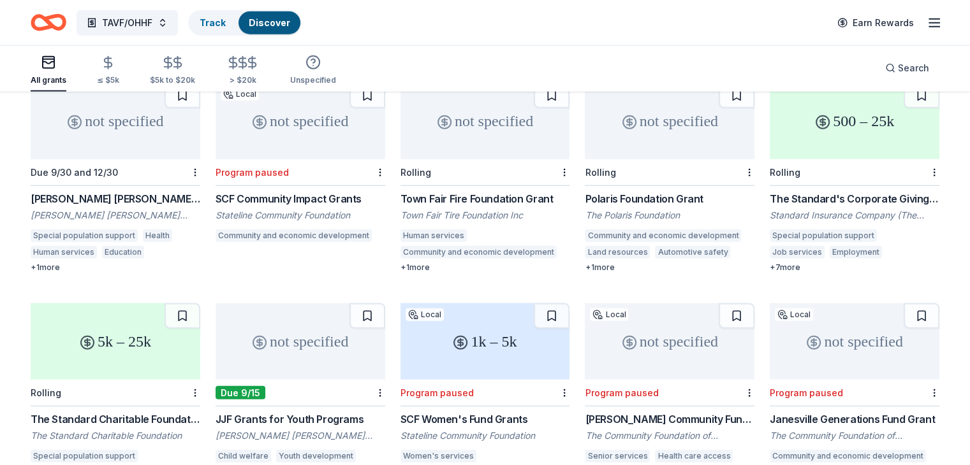
click at [335, 191] on div "SCF Community Impact Grants" at bounding box center [300, 198] width 170 height 15
click at [454, 191] on div "Town Fair Fire Foundation Grant" at bounding box center [485, 198] width 170 height 15
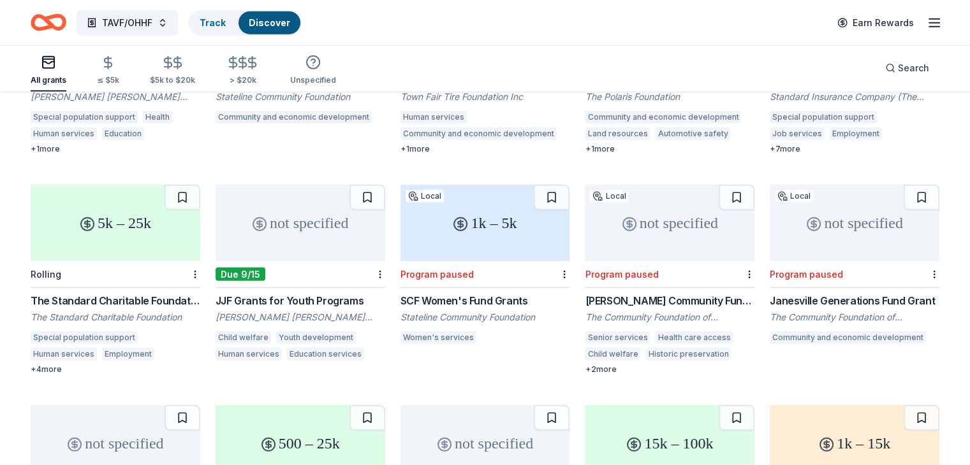
scroll to position [3225, 0]
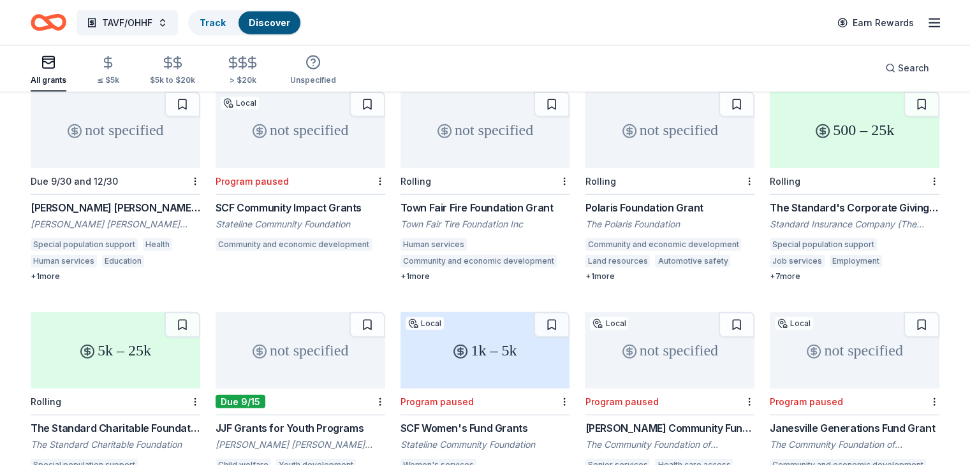
click at [639, 200] on div "Polaris Foundation Grant" at bounding box center [670, 207] width 170 height 15
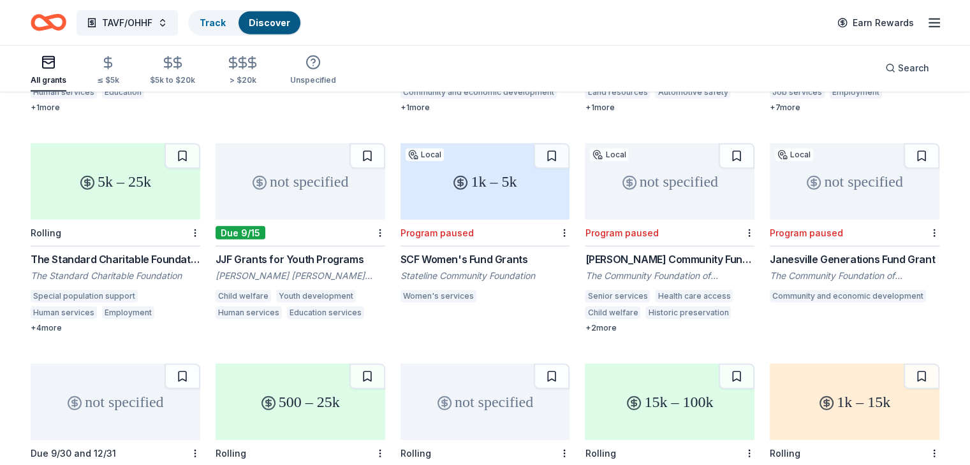
scroll to position [3416, 0]
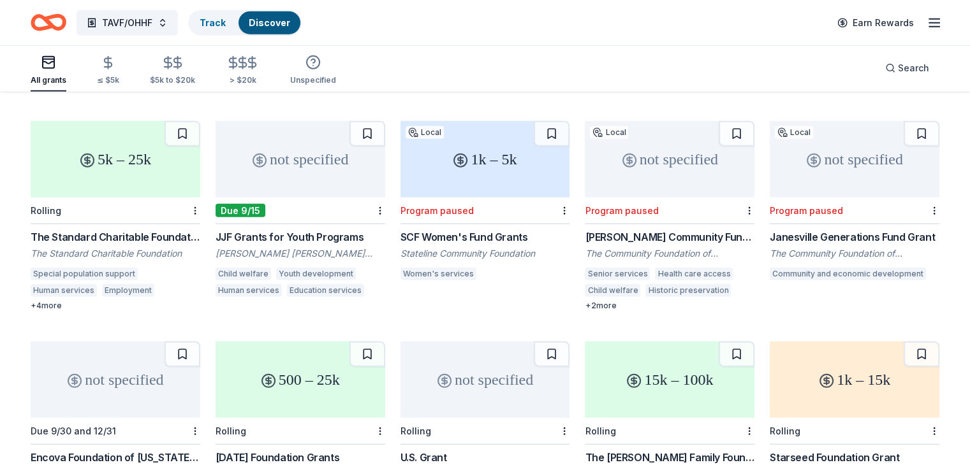
click at [461, 230] on div "SCF Women's Fund Grants" at bounding box center [485, 237] width 170 height 15
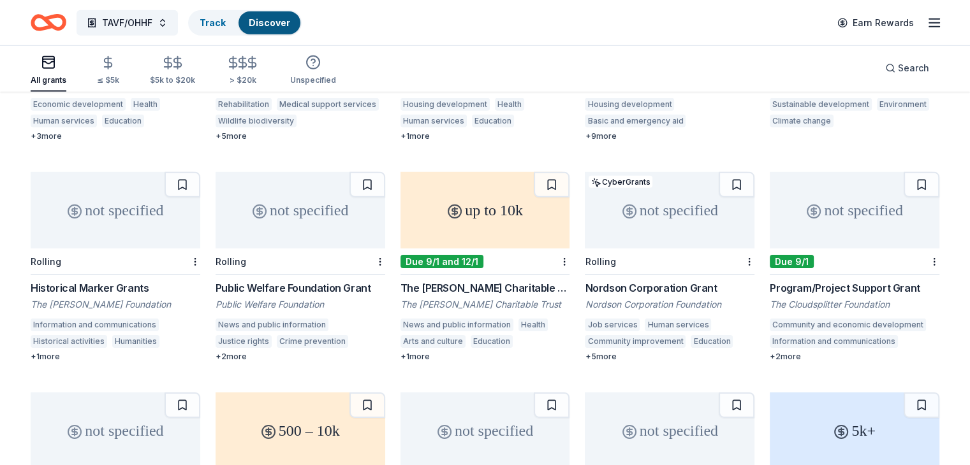
scroll to position [4049, 0]
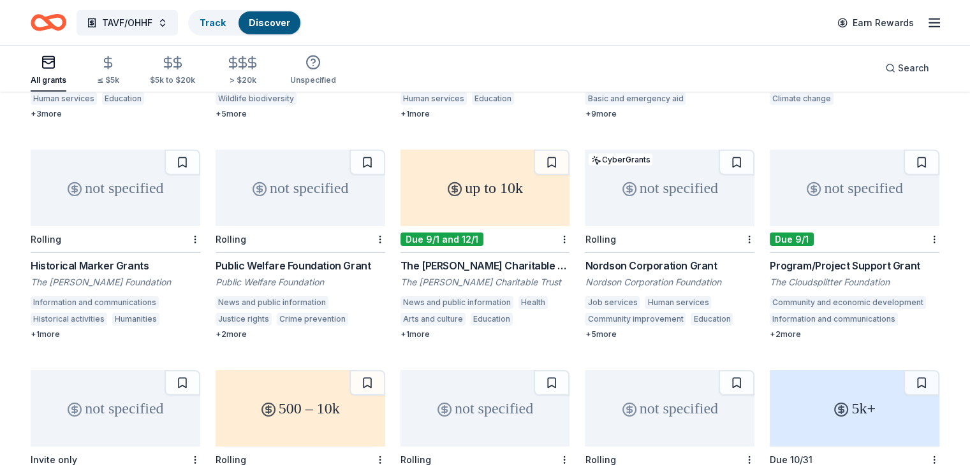
click at [96, 258] on div "Historical Marker Grants" at bounding box center [116, 265] width 170 height 15
click at [629, 258] on div "Nordson Corporation Grant" at bounding box center [670, 265] width 170 height 15
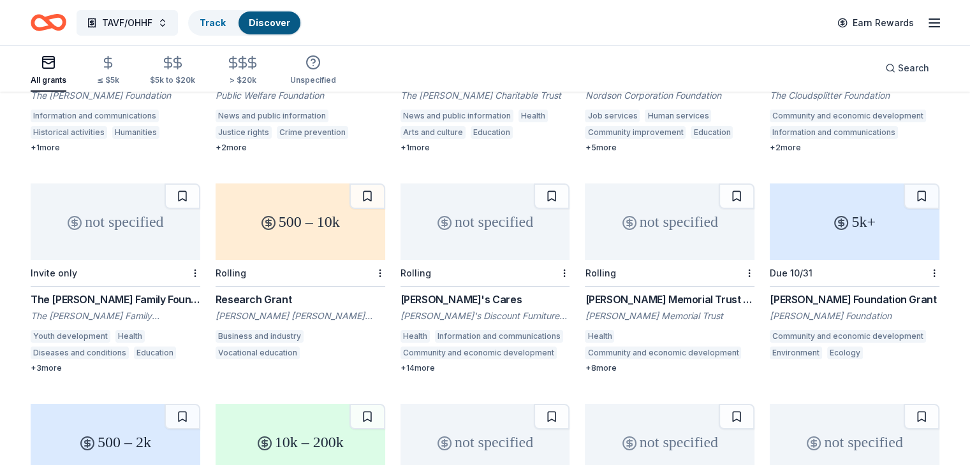
scroll to position [4364, 0]
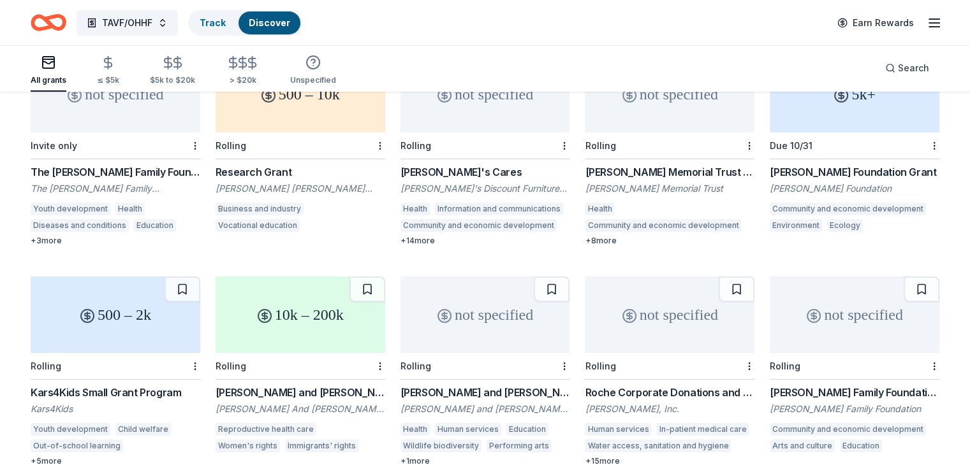
click at [447, 182] on div "Bob's Discount Furniture Charitable Foundation" at bounding box center [485, 188] width 170 height 13
click at [646, 166] on div "Sidney Stern Memorial Trust Grant" at bounding box center [670, 171] width 170 height 15
click at [784, 164] on div "Lawrence Foundation Grant" at bounding box center [855, 171] width 170 height 15
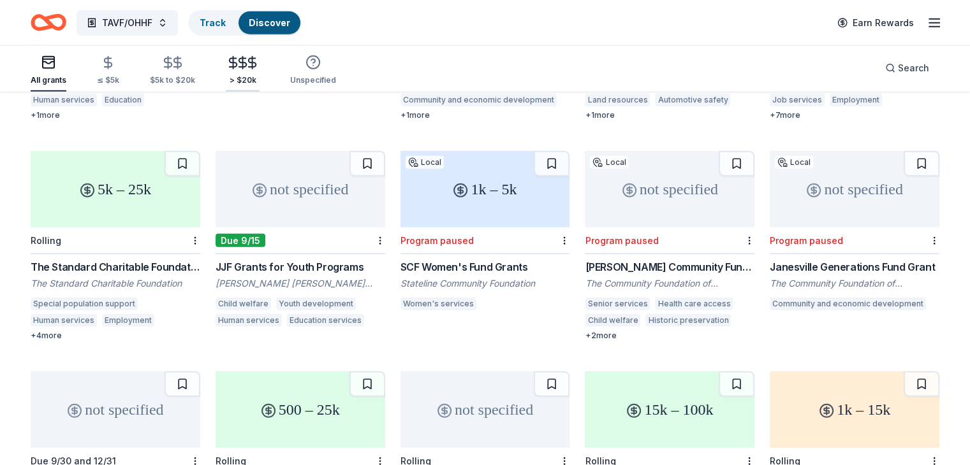
scroll to position [3280, 0]
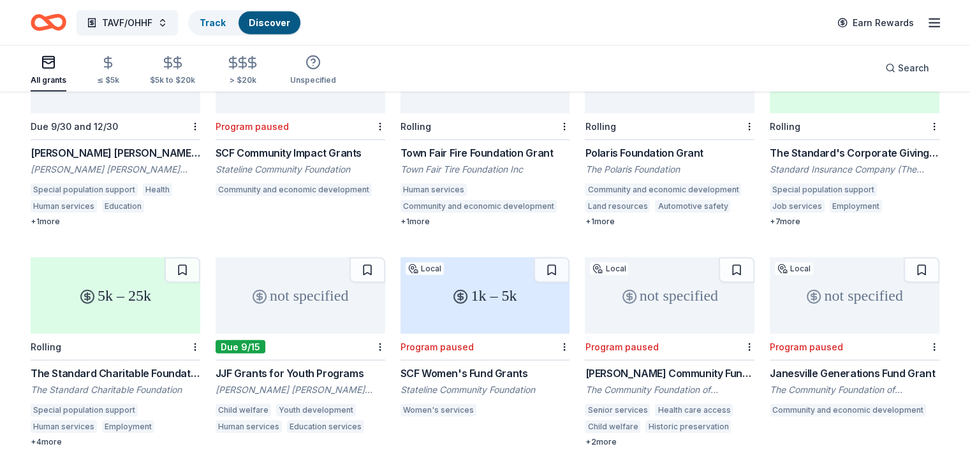
drag, startPoint x: 278, startPoint y: 25, endPoint x: 281, endPoint y: 31, distance: 6.9
click at [278, 25] on link "Discover" at bounding box center [269, 22] width 41 height 11
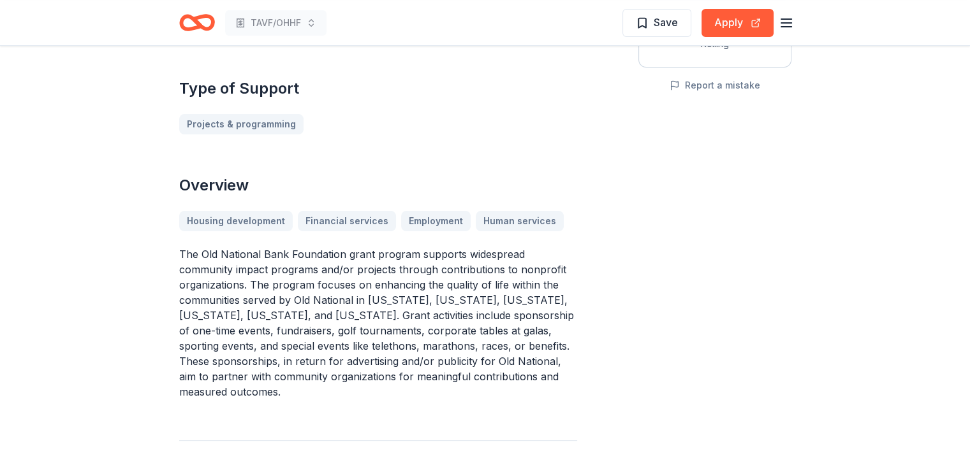
scroll to position [255, 0]
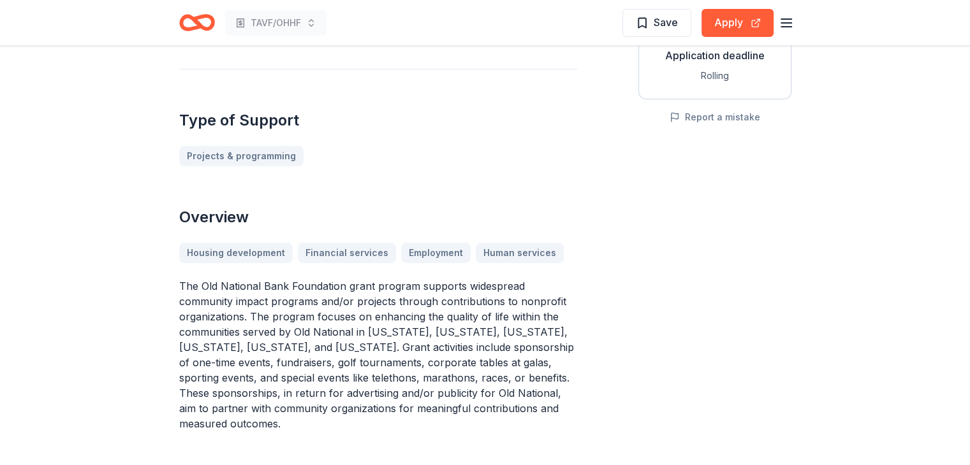
click at [237, 332] on p "The Old National Bank Foundation grant program supports widespread community im…" at bounding box center [378, 355] width 398 height 153
drag, startPoint x: 235, startPoint y: 330, endPoint x: 398, endPoint y: 356, distance: 165.4
click at [398, 356] on p "The Old National Bank Foundation grant program supports widespread community im…" at bounding box center [378, 355] width 398 height 153
drag, startPoint x: 238, startPoint y: 330, endPoint x: 284, endPoint y: 351, distance: 50.5
drag, startPoint x: 284, startPoint y: 351, endPoint x: 241, endPoint y: 330, distance: 47.9
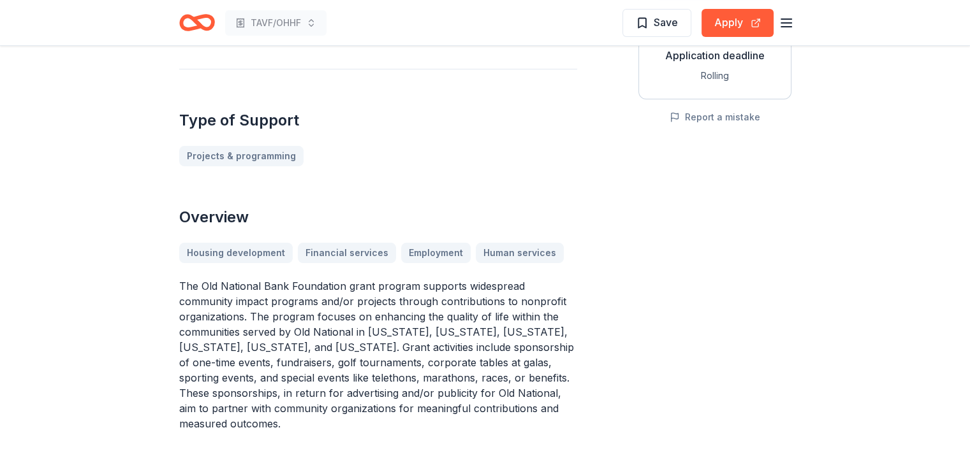
click at [241, 330] on p "The Old National Bank Foundation grant program supports widespread community im…" at bounding box center [378, 355] width 398 height 153
drag, startPoint x: 237, startPoint y: 328, endPoint x: 263, endPoint y: 362, distance: 42.8
click at [265, 370] on p "The Old National Bank Foundation grant program supports widespread community im…" at bounding box center [378, 355] width 398 height 153
click at [237, 330] on p "The Old National Bank Foundation grant program supports widespread community im…" at bounding box center [378, 355] width 398 height 153
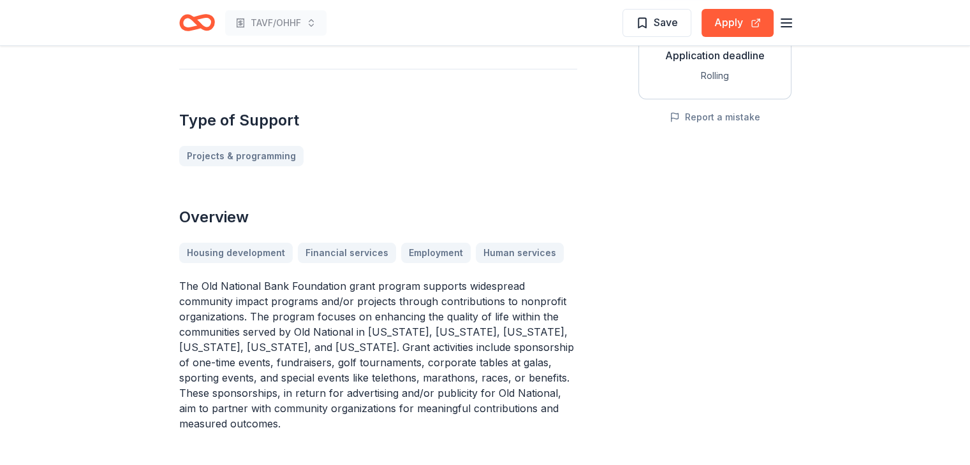
click at [418, 379] on p "The Old National Bank Foundation grant program supports widespread community im…" at bounding box center [378, 355] width 398 height 153
drag, startPoint x: 296, startPoint y: 325, endPoint x: 234, endPoint y: 320, distance: 62.0
click at [234, 320] on p "The Old National Bank Foundation grant program supports widespread community im…" at bounding box center [378, 355] width 398 height 153
drag, startPoint x: 186, startPoint y: 271, endPoint x: 340, endPoint y: 354, distance: 175.1
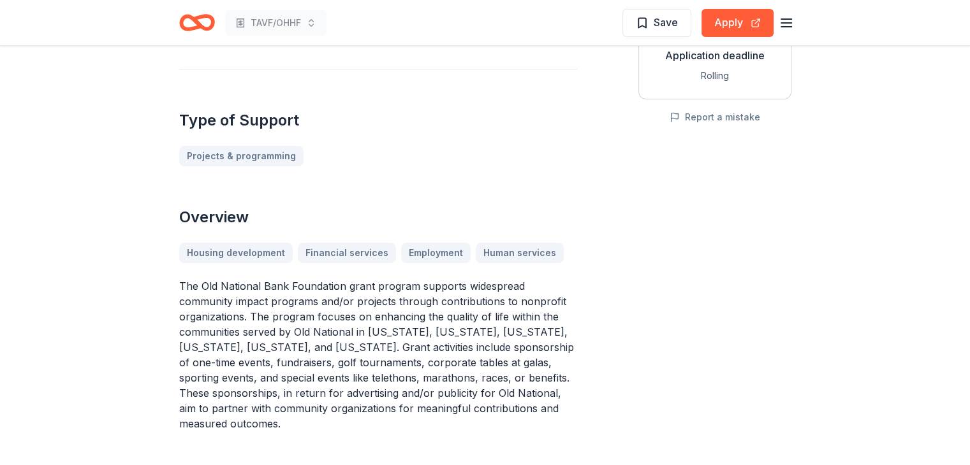
drag, startPoint x: 313, startPoint y: 316, endPoint x: 342, endPoint y: 325, distance: 30.5
click at [377, 366] on p "The Old National Bank Foundation grant program supports widespread community im…" at bounding box center [378, 355] width 398 height 153
drag, startPoint x: 341, startPoint y: 323, endPoint x: 430, endPoint y: 370, distance: 100.7
click at [430, 370] on p "The Old National Bank Foundation grant program supports widespread community im…" at bounding box center [378, 355] width 398 height 153
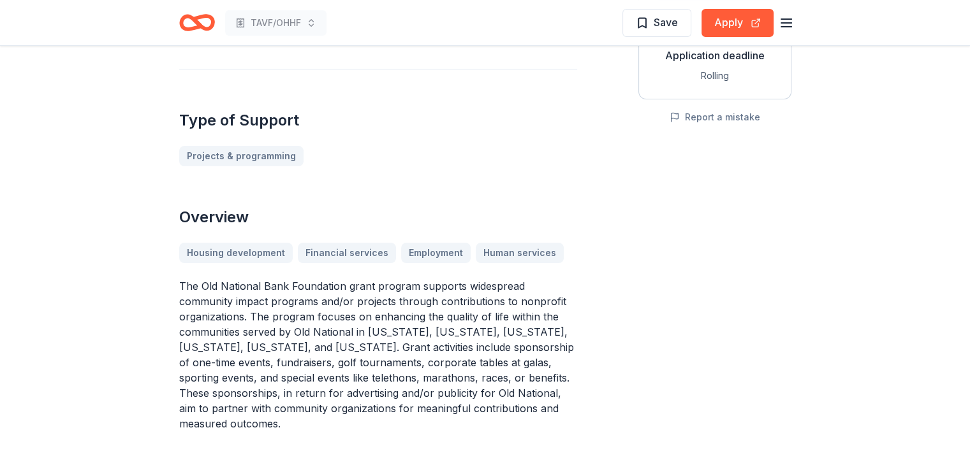
drag, startPoint x: 413, startPoint y: 342, endPoint x: 448, endPoint y: 356, distance: 37.8
click at [446, 356] on p "The Old National Bank Foundation grant program supports widespread community im…" at bounding box center [378, 355] width 398 height 153
click at [248, 332] on p "The Old National Bank Foundation grant program supports widespread community im…" at bounding box center [378, 355] width 398 height 153
click at [247, 332] on p "The Old National Bank Foundation grant program supports widespread community im…" at bounding box center [378, 355] width 398 height 153
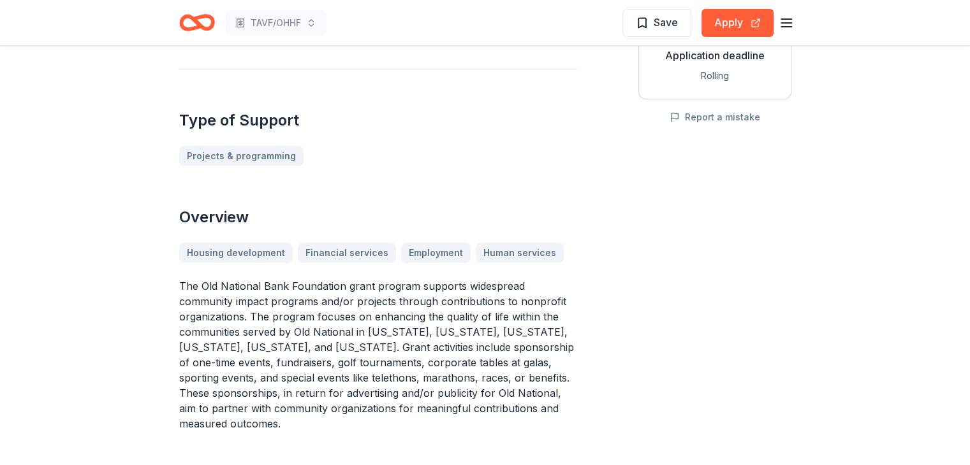
click at [247, 332] on p "The Old National Bank Foundation grant program supports widespread community im…" at bounding box center [378, 355] width 398 height 153
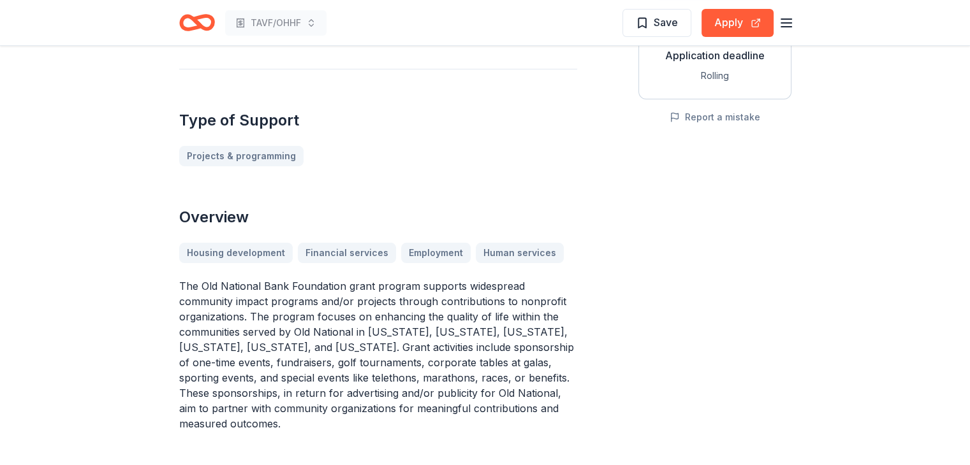
click at [247, 332] on p "The Old National Bank Foundation grant program supports widespread community im…" at bounding box center [378, 355] width 398 height 153
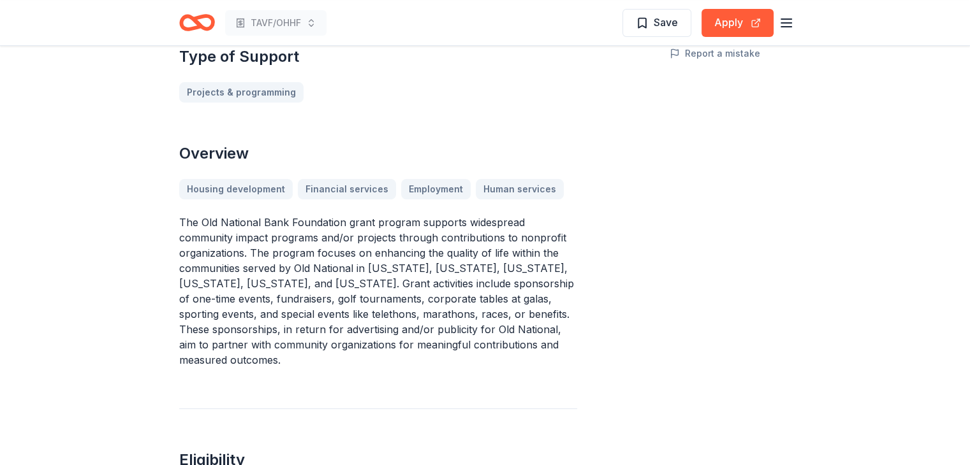
scroll to position [0, 0]
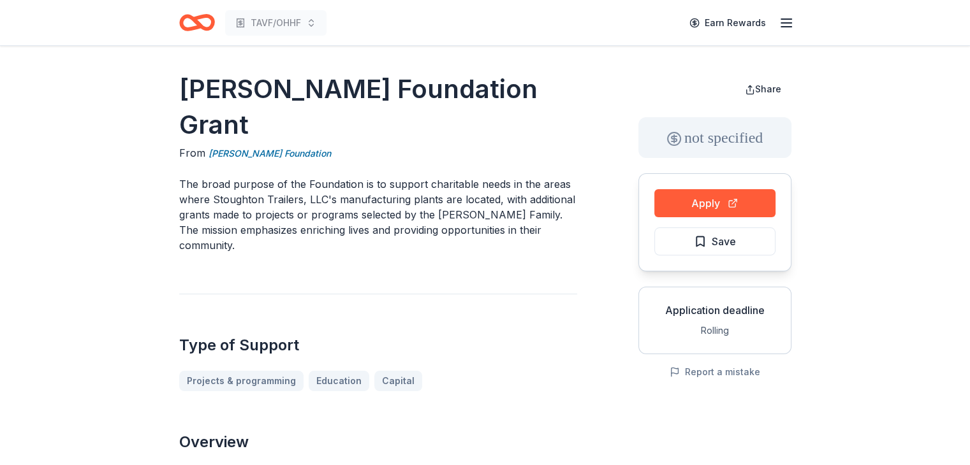
drag, startPoint x: 475, startPoint y: 146, endPoint x: 488, endPoint y: 179, distance: 35.5
click at [488, 179] on p "The broad purpose of the Foundation is to support charitable needs in the areas…" at bounding box center [378, 215] width 398 height 77
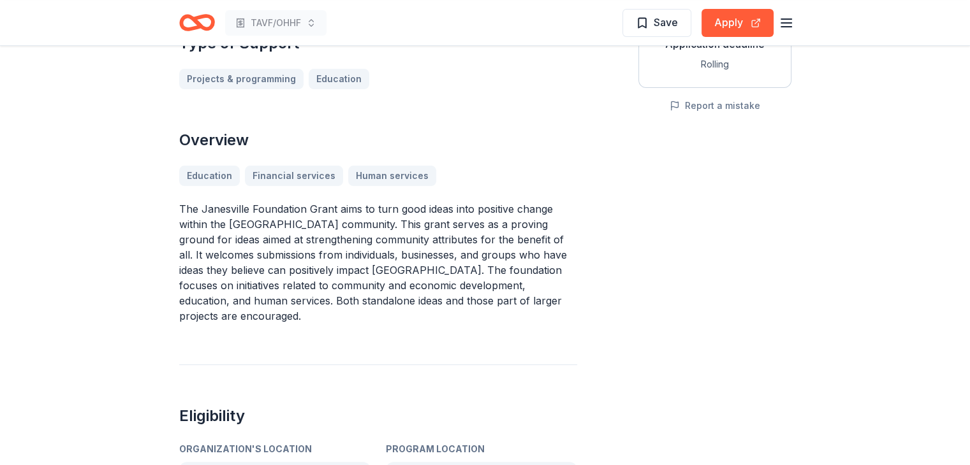
scroll to position [191, 0]
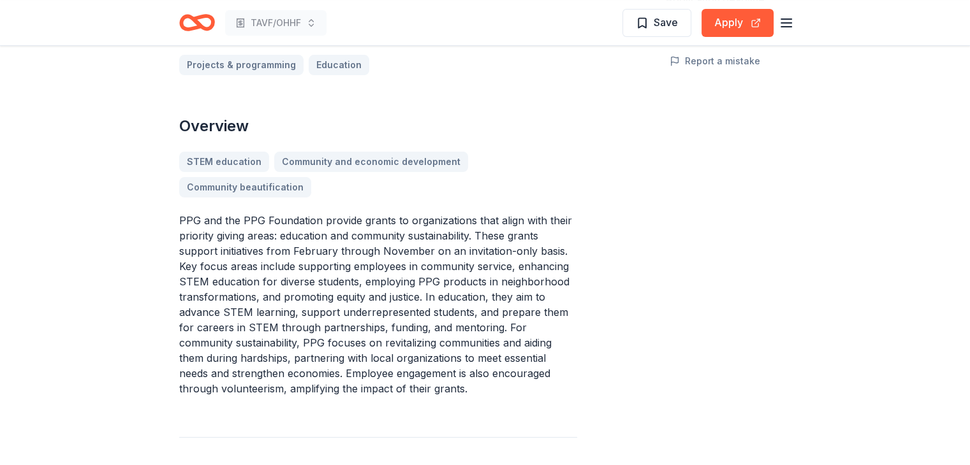
scroll to position [319, 0]
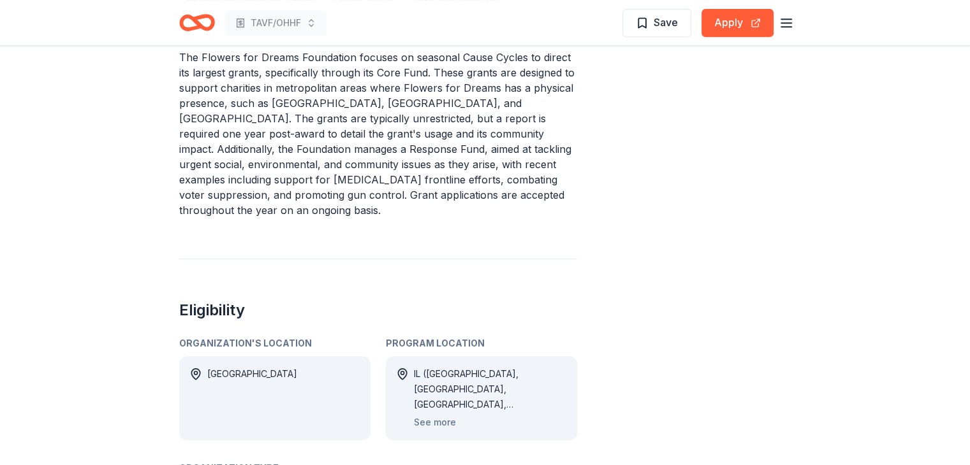
scroll to position [574, 0]
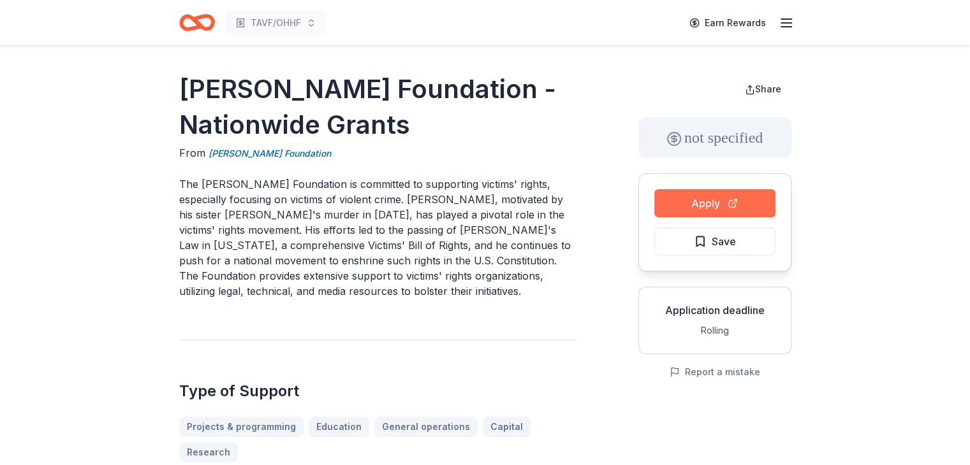
click at [714, 204] on button "Apply" at bounding box center [714, 203] width 121 height 28
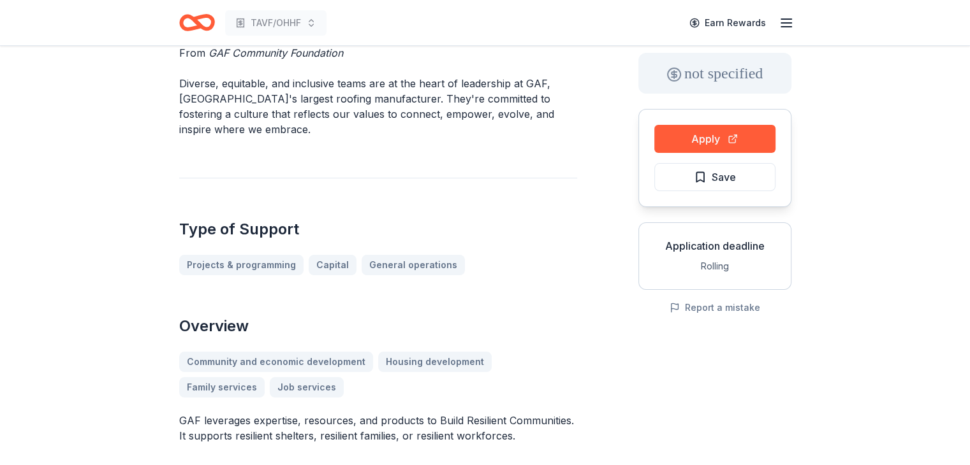
scroll to position [64, 0]
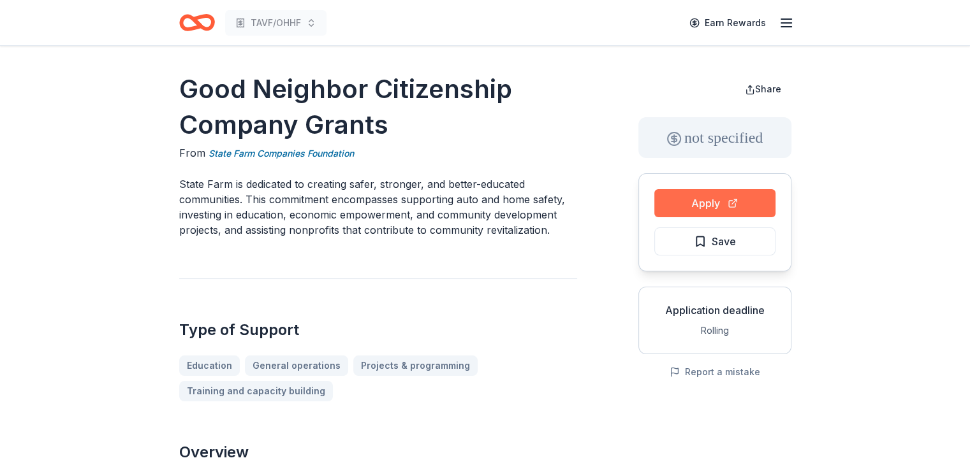
click at [683, 198] on button "Apply" at bounding box center [714, 203] width 121 height 28
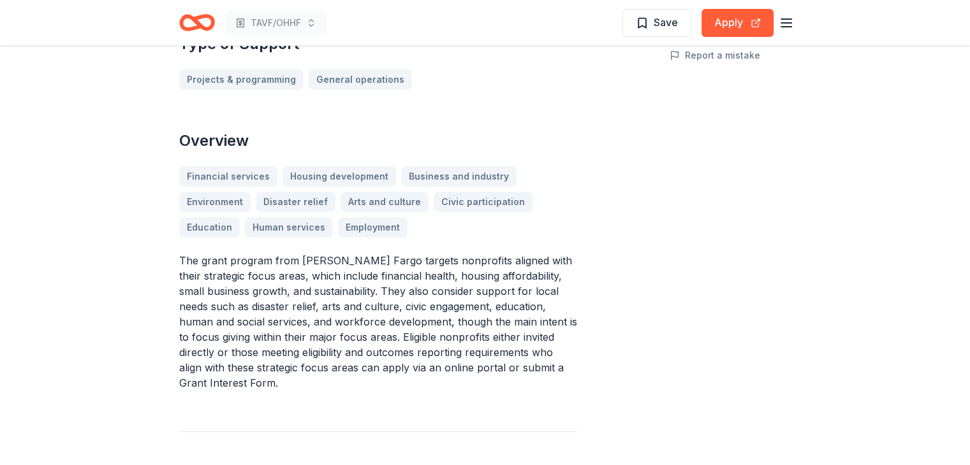
scroll to position [319, 0]
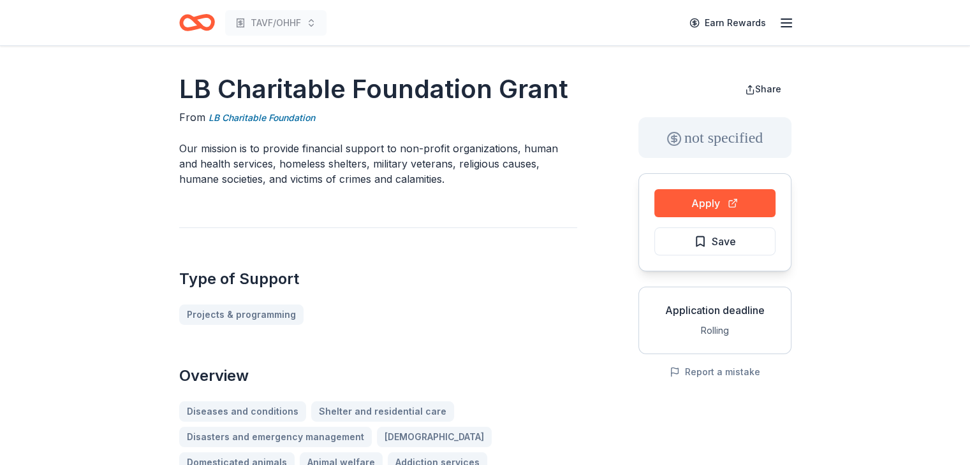
drag, startPoint x: 181, startPoint y: 145, endPoint x: 416, endPoint y: 192, distance: 239.3
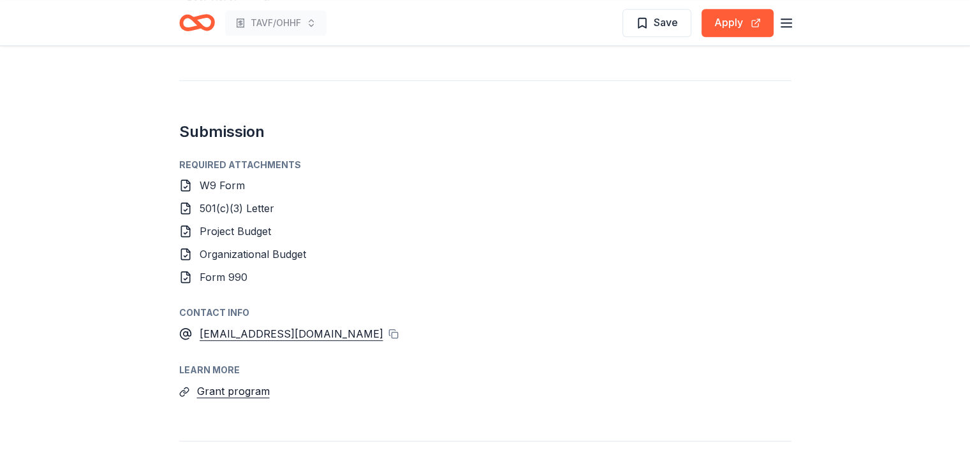
scroll to position [893, 0]
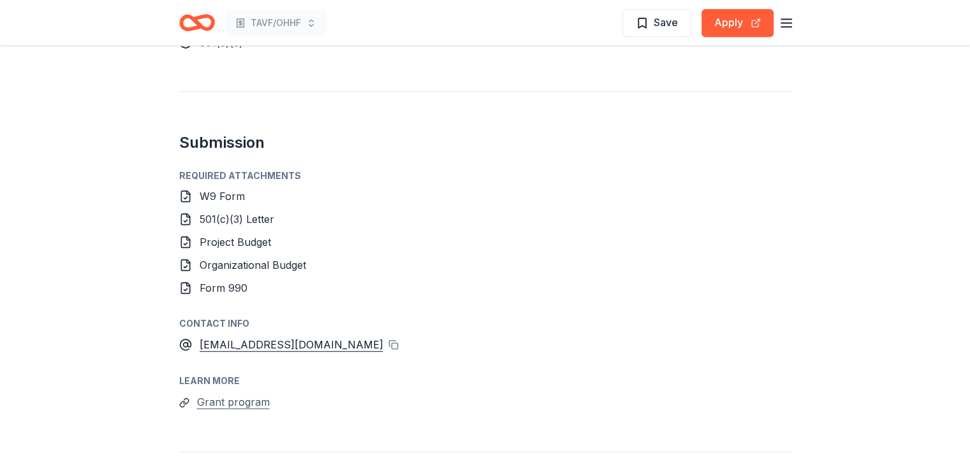
click at [252, 394] on button "Grant program" at bounding box center [233, 402] width 73 height 17
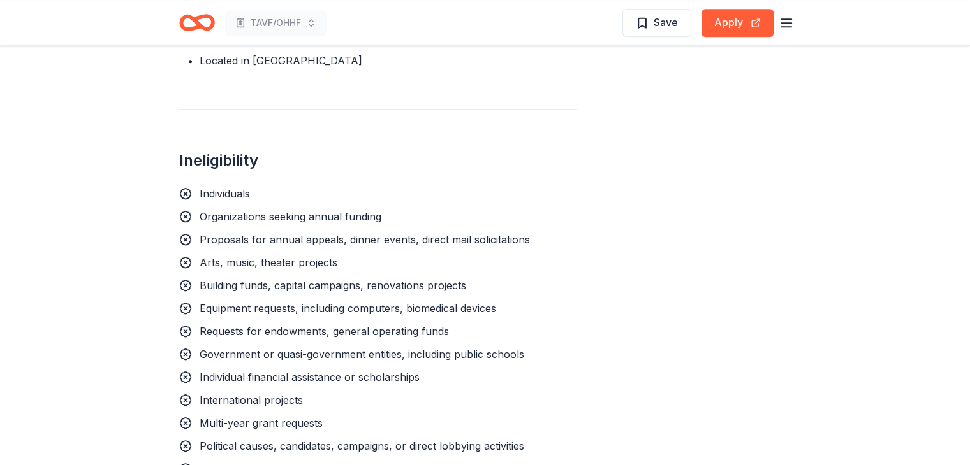
scroll to position [1020, 0]
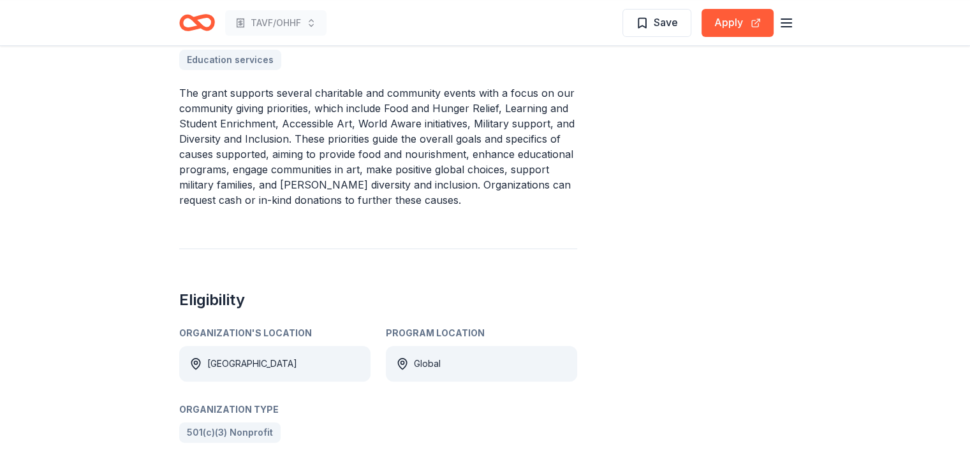
scroll to position [255, 0]
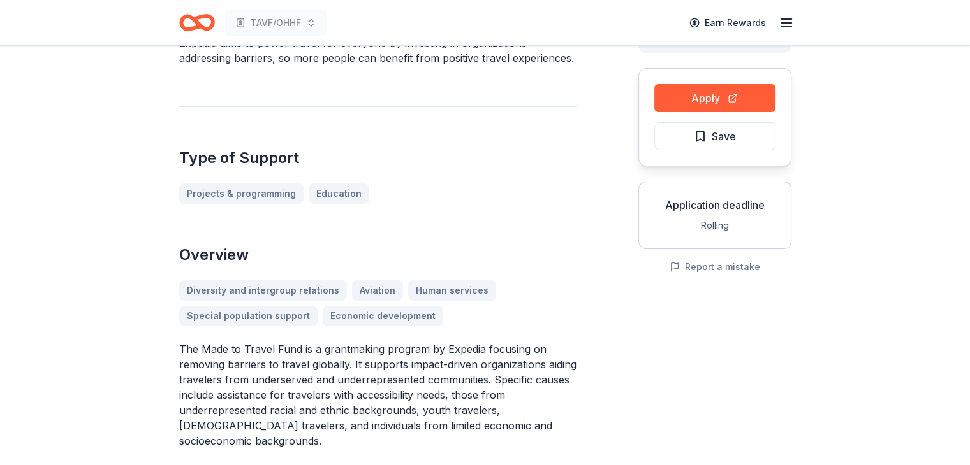
scroll to position [128, 0]
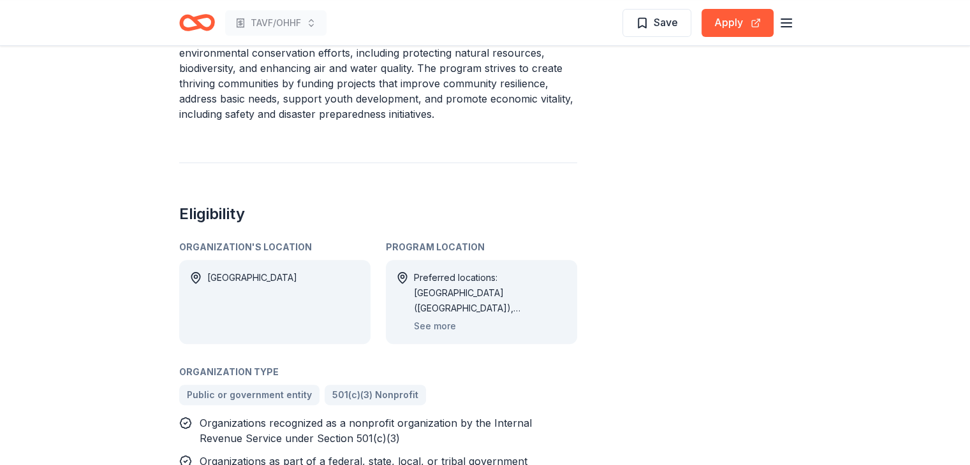
scroll to position [638, 0]
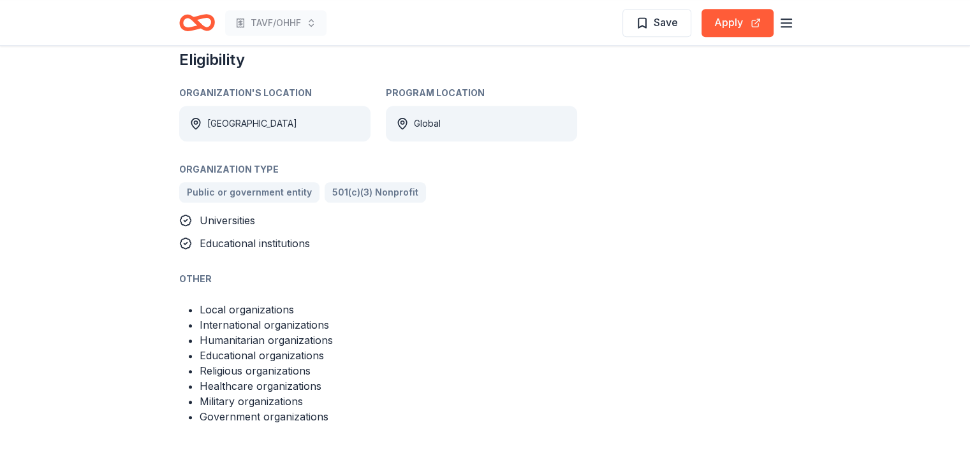
scroll to position [765, 0]
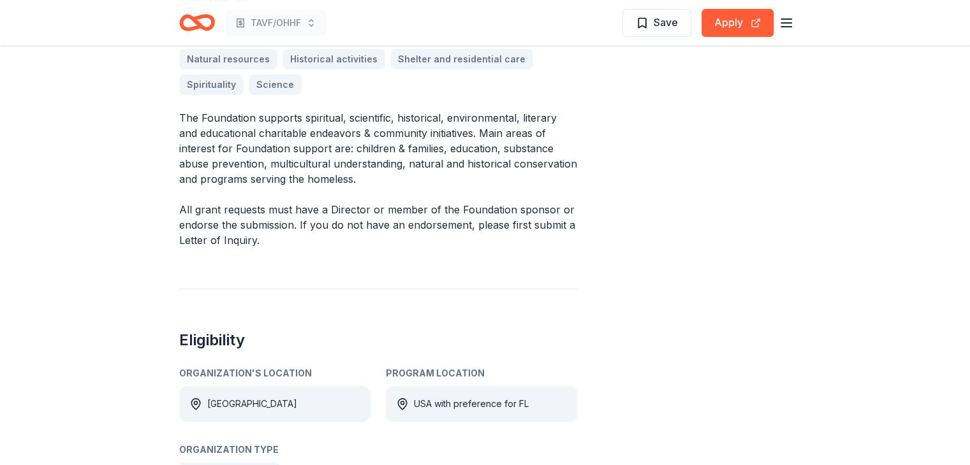
scroll to position [319, 0]
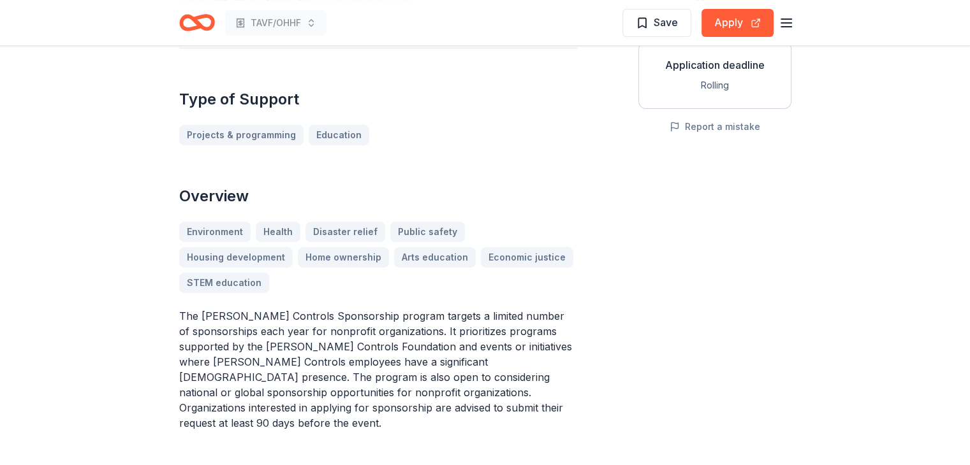
scroll to position [255, 0]
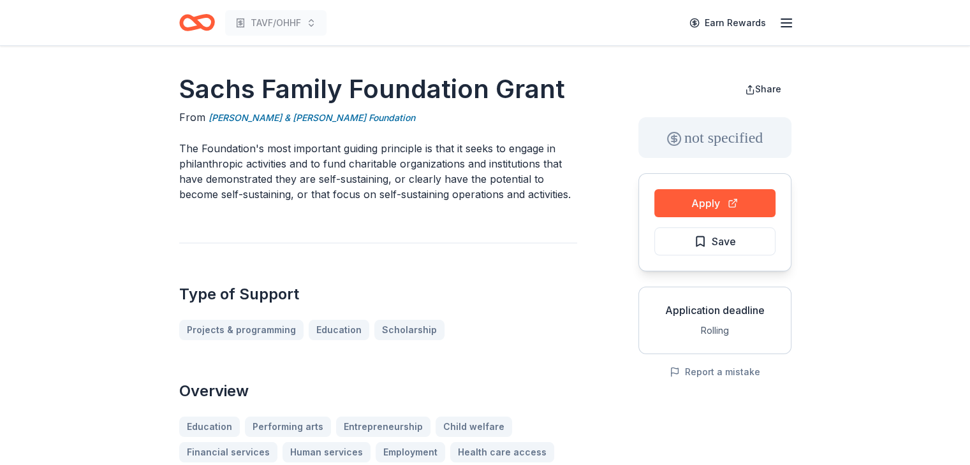
scroll to position [191, 0]
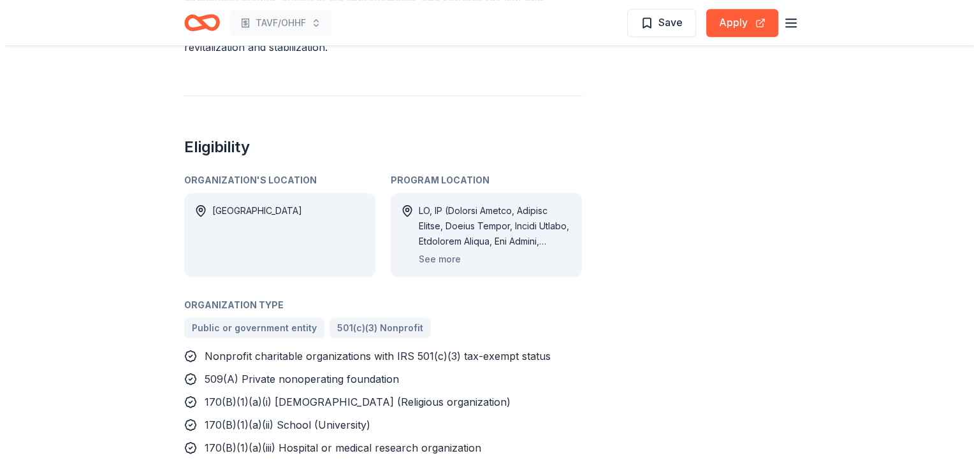
scroll to position [829, 0]
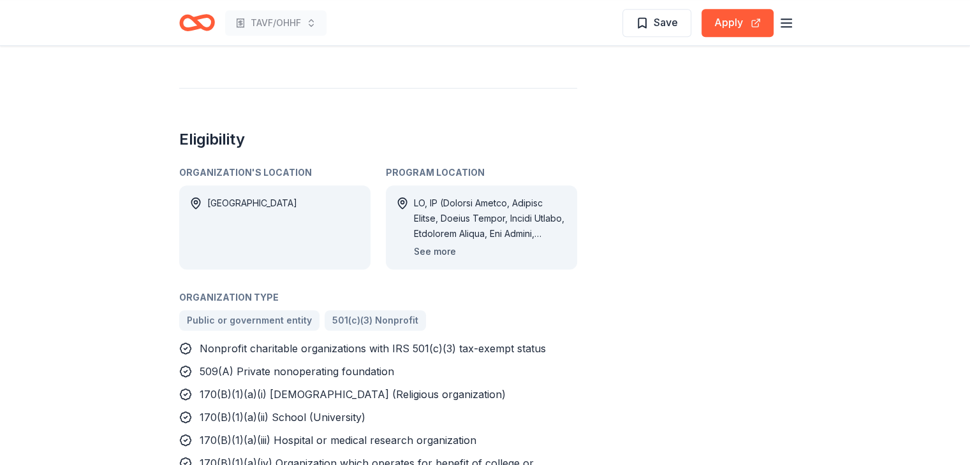
click at [428, 244] on button "See more" at bounding box center [435, 251] width 42 height 15
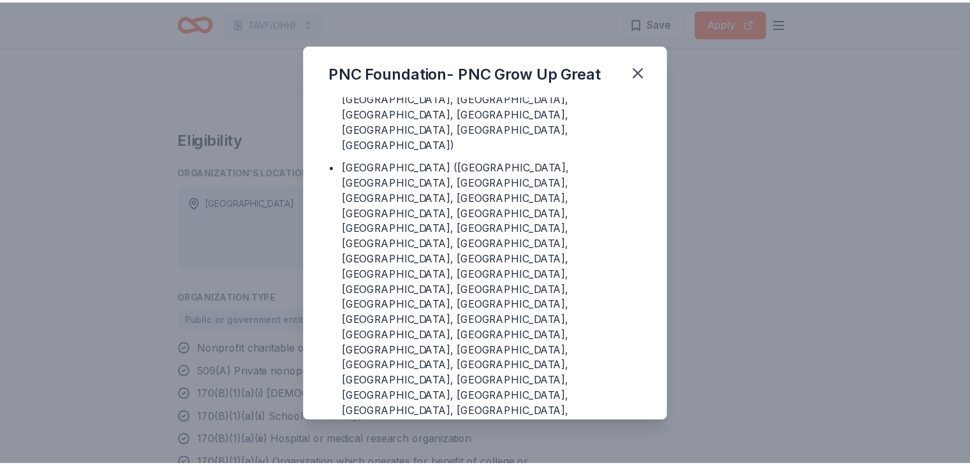
scroll to position [2084, 0]
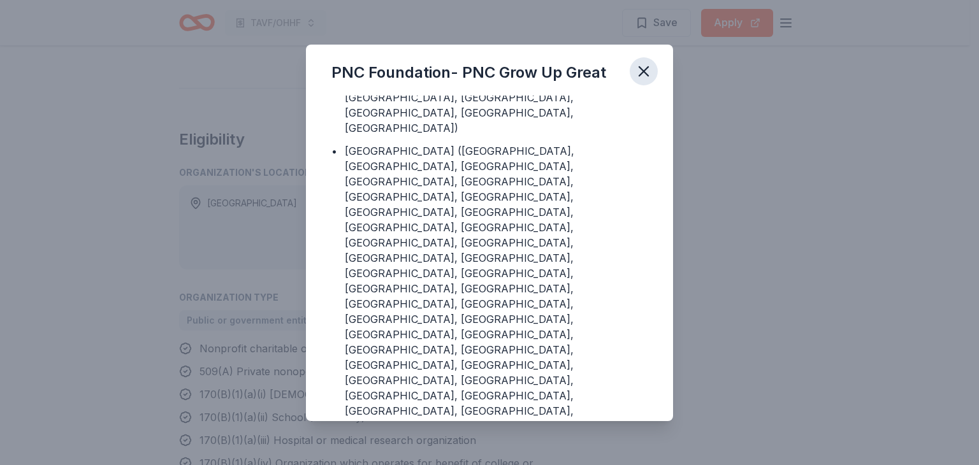
click at [640, 67] on icon "button" at bounding box center [643, 71] width 9 height 9
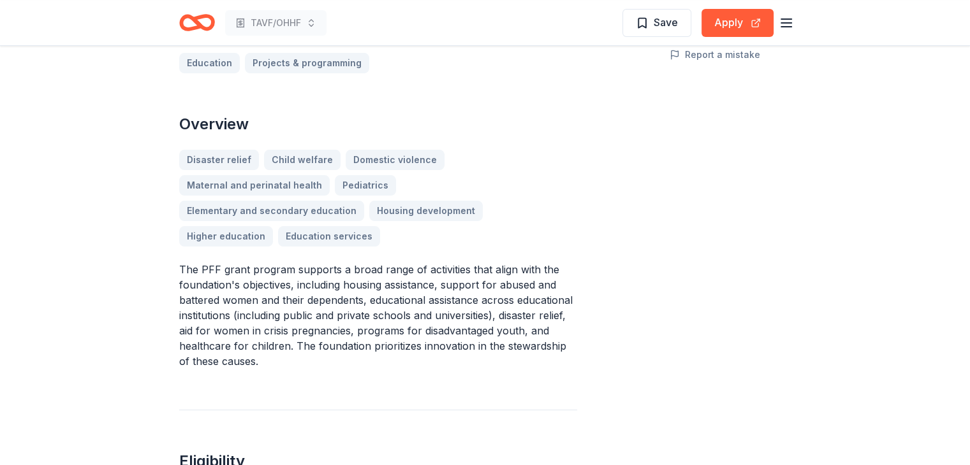
scroll to position [319, 0]
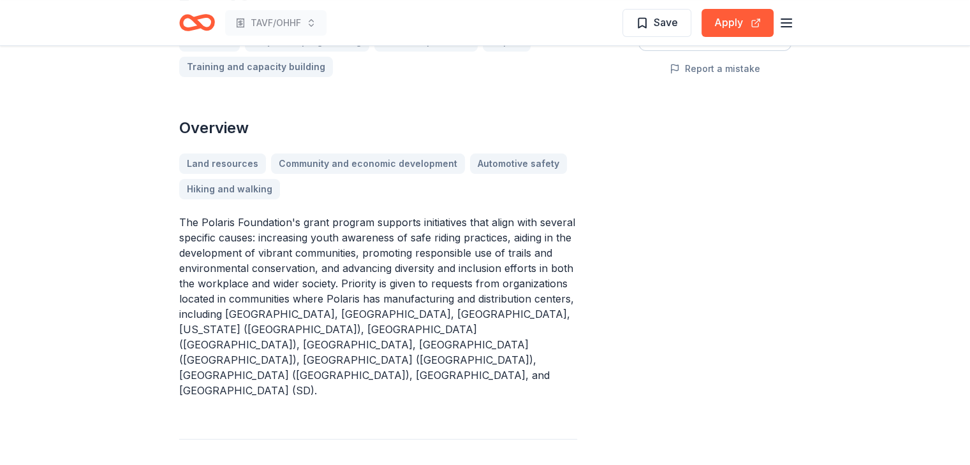
scroll to position [383, 0]
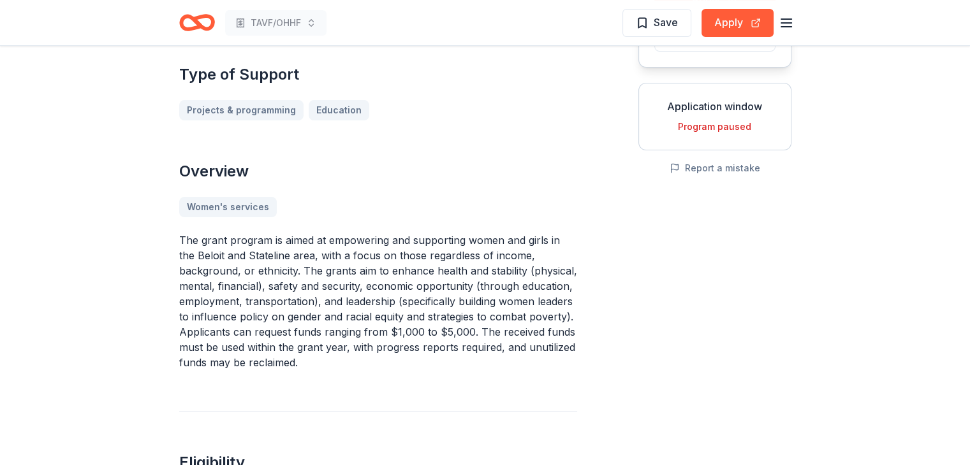
scroll to position [255, 0]
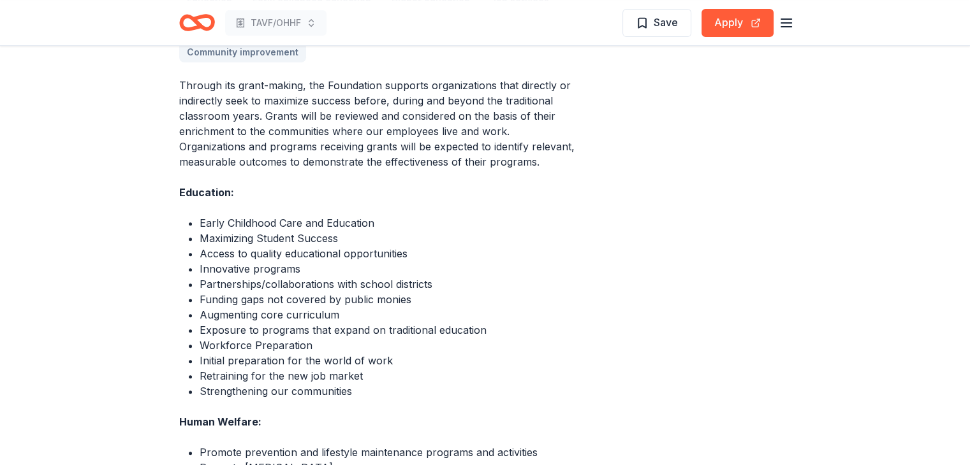
scroll to position [446, 0]
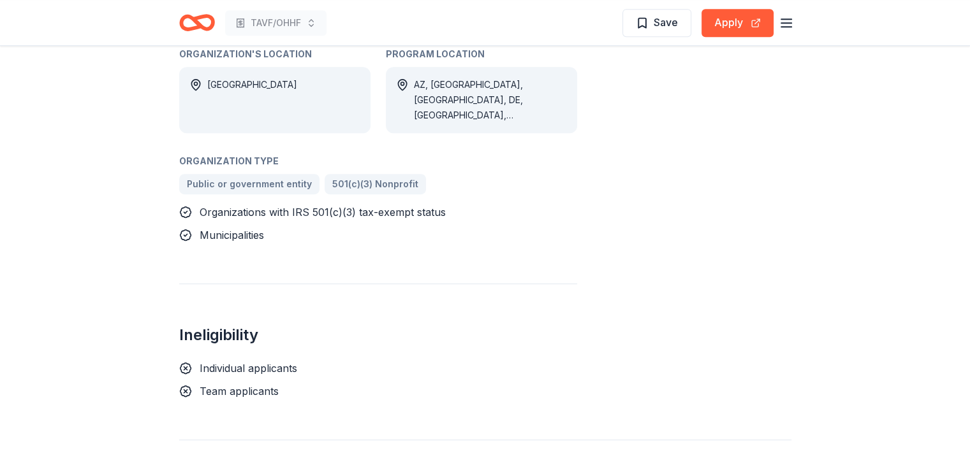
scroll to position [638, 0]
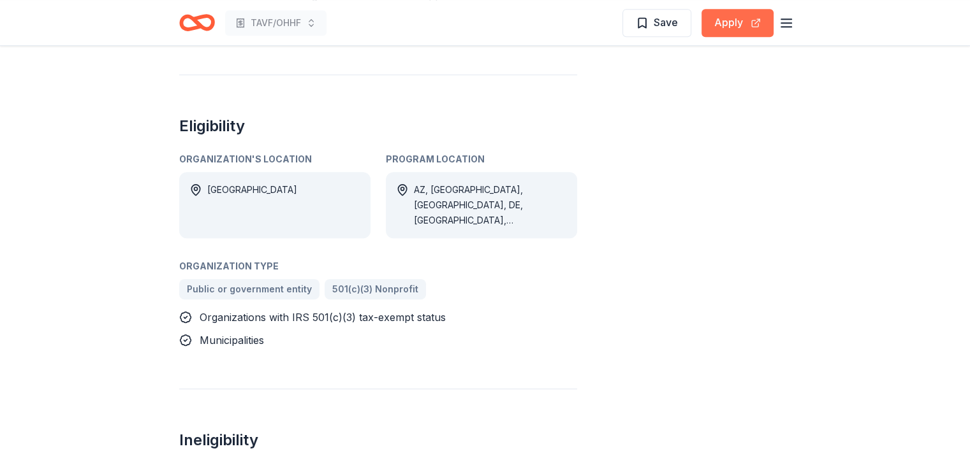
click at [727, 22] on button "Apply" at bounding box center [737, 23] width 72 height 28
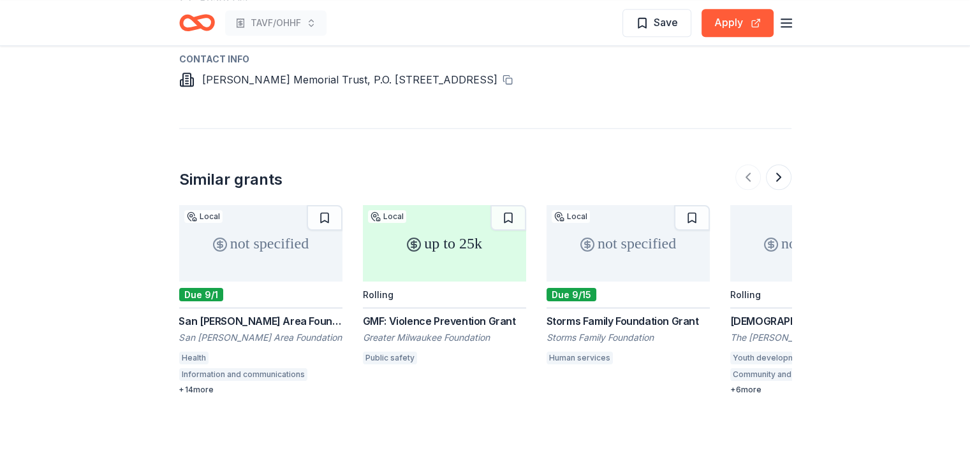
scroll to position [1267, 0]
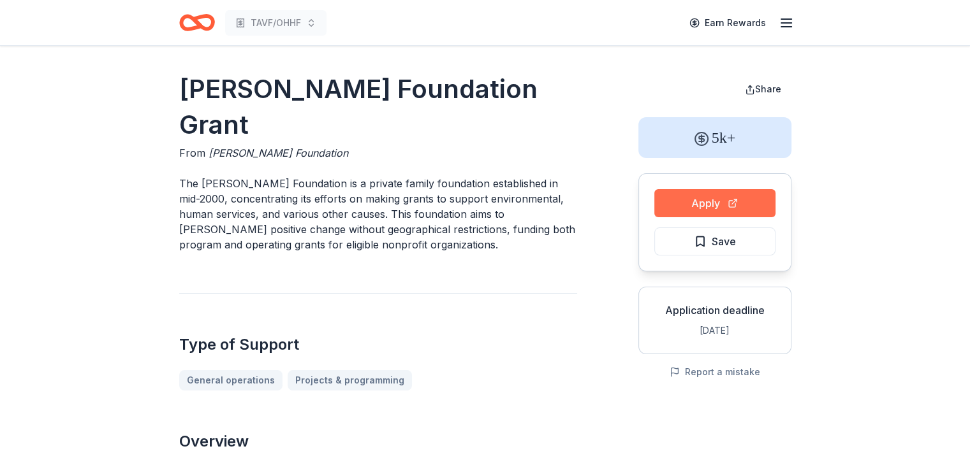
click at [696, 205] on button "Apply" at bounding box center [714, 203] width 121 height 28
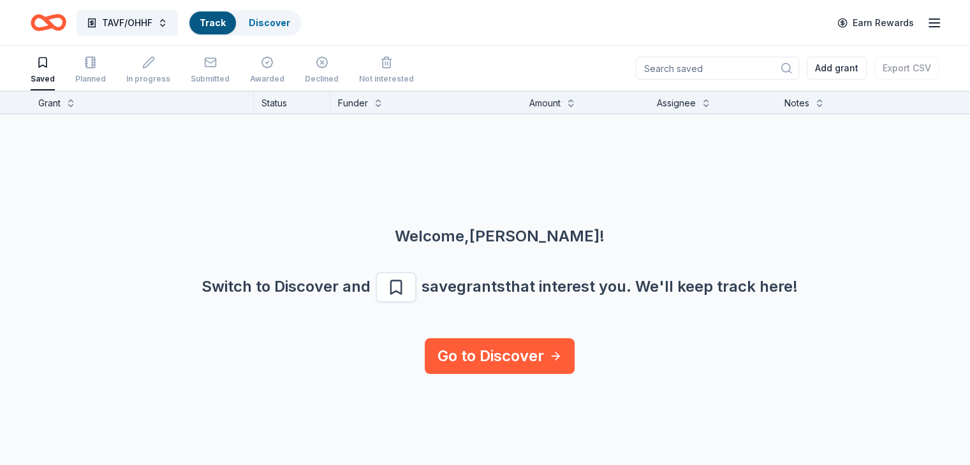
click at [226, 17] on link "Track" at bounding box center [213, 22] width 26 height 11
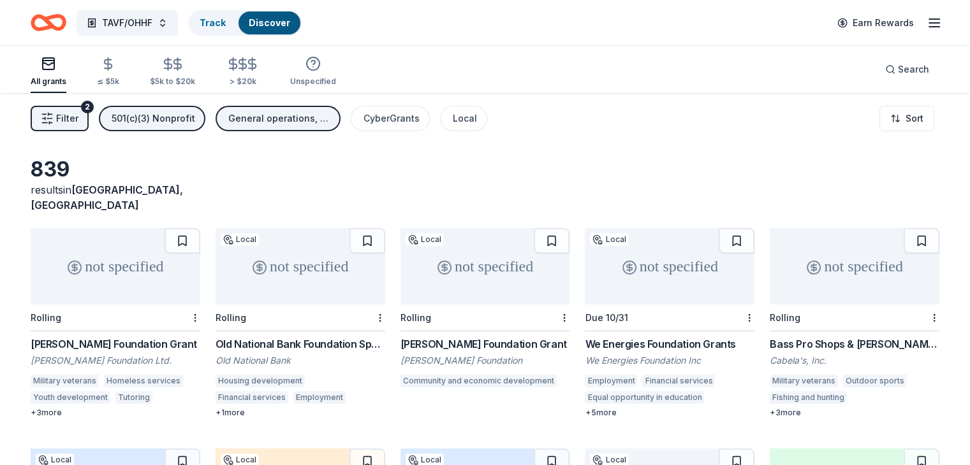
click at [78, 118] on span "Filter" at bounding box center [67, 118] width 22 height 15
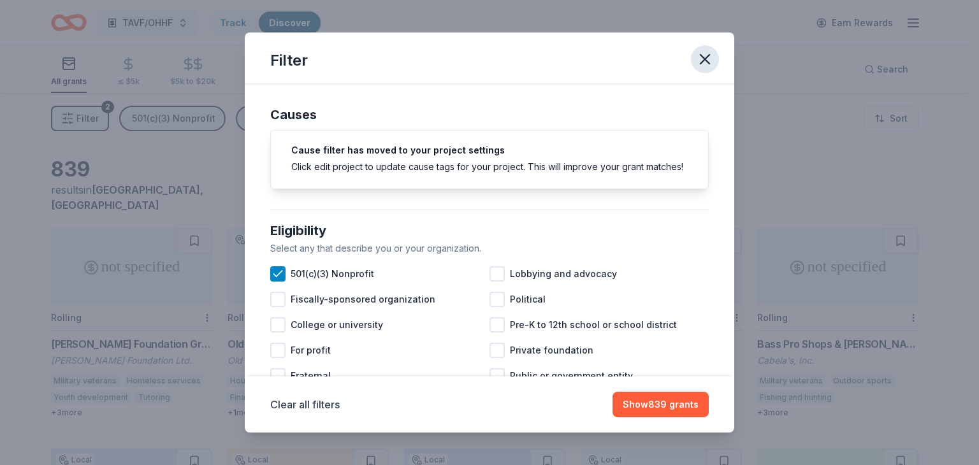
click at [701, 59] on icon "button" at bounding box center [705, 59] width 18 height 18
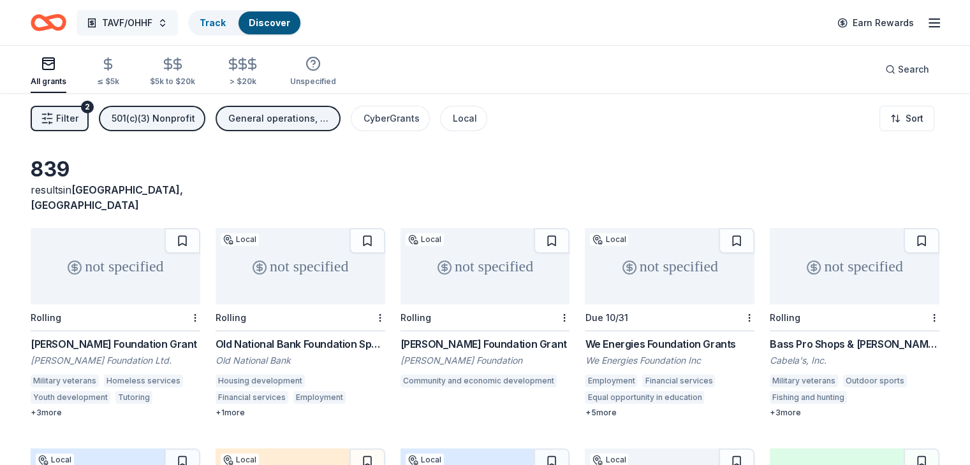
click at [152, 23] on span "TAVF/OHHF" at bounding box center [127, 22] width 50 height 15
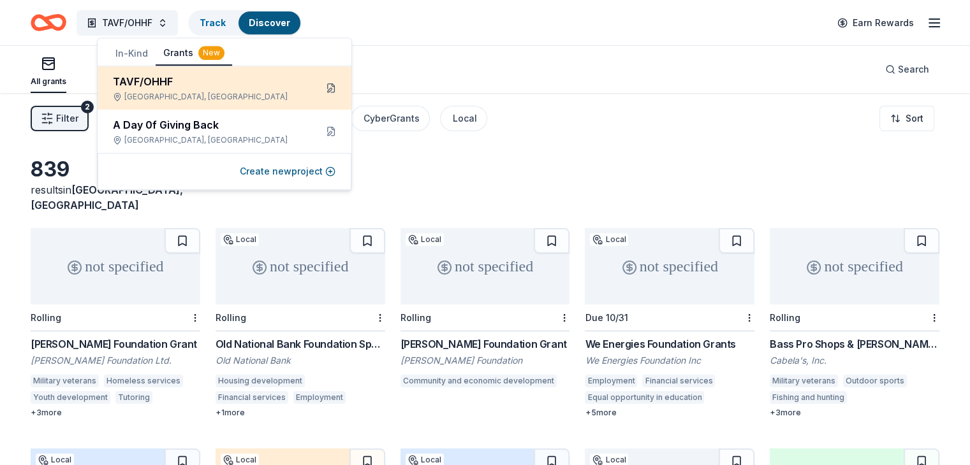
click at [330, 88] on button at bounding box center [331, 88] width 20 height 20
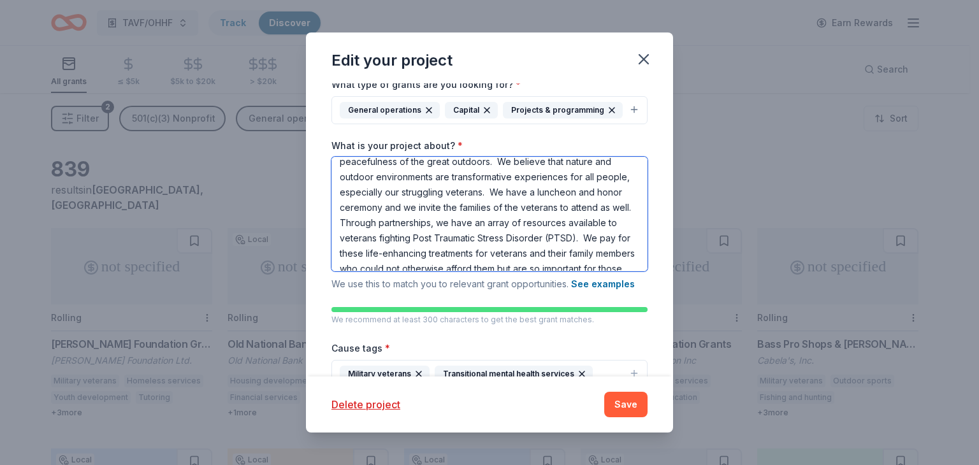
scroll to position [141, 0]
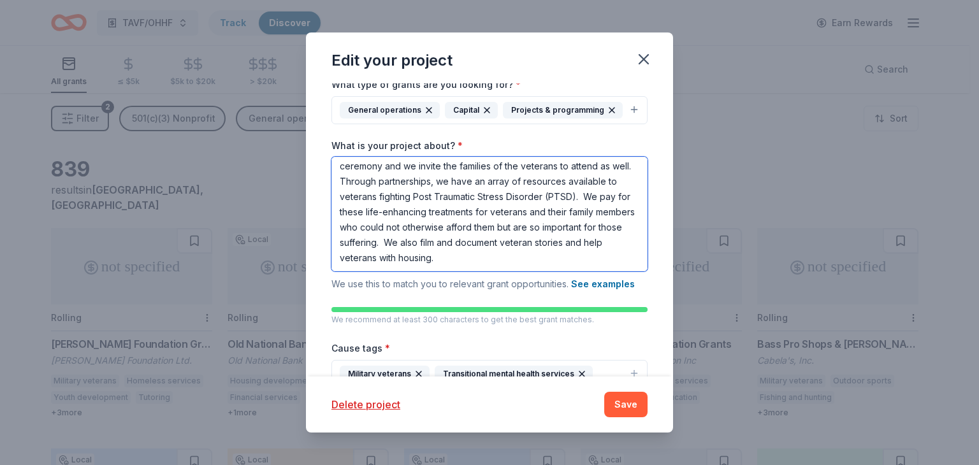
click at [436, 272] on textarea "Our mission is to honor, comfort and provide healing for PTS (Post Traumatic St…" at bounding box center [490, 214] width 316 height 115
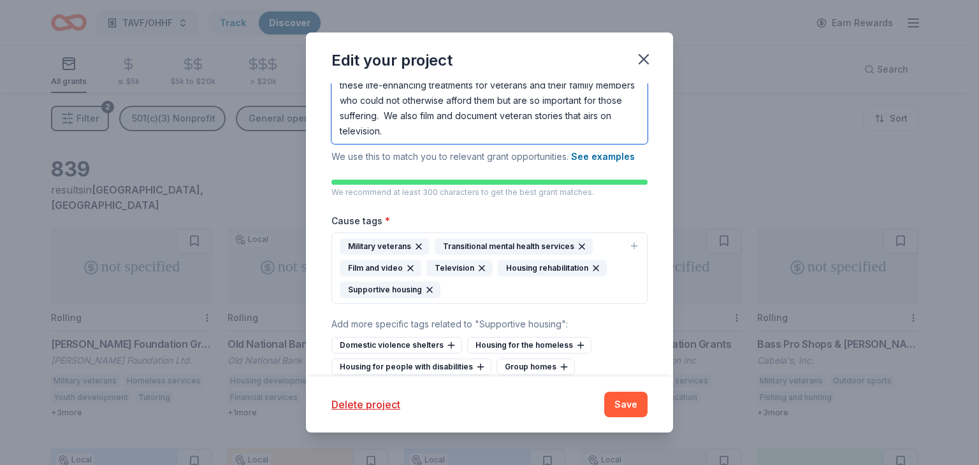
type textarea "Our mission is to honor, comfort and provide healing for PTS ([MEDICAL_DATA]) v…"
click at [426, 295] on icon "button" at bounding box center [430, 290] width 10 height 10
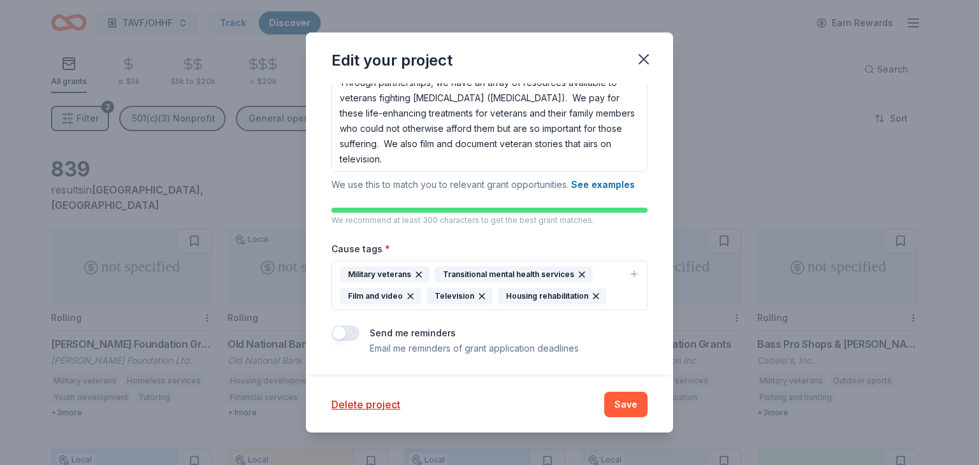
scroll to position [247, 0]
click at [594, 296] on icon "button" at bounding box center [596, 296] width 5 height 5
click at [627, 403] on button "Save" at bounding box center [625, 405] width 43 height 26
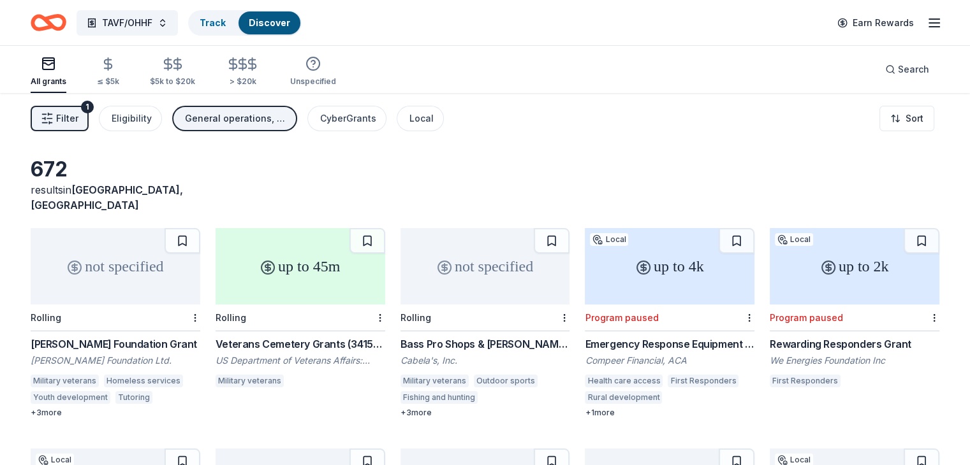
click at [78, 120] on span "Filter" at bounding box center [67, 118] width 22 height 15
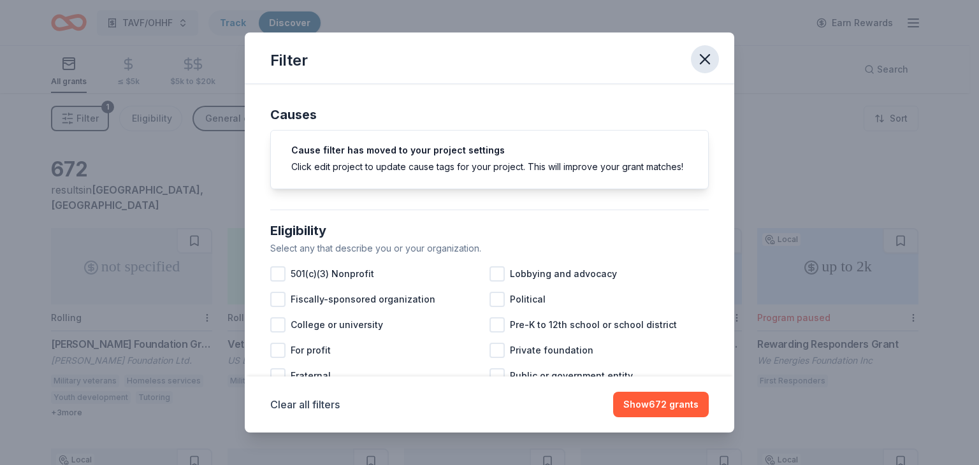
click at [706, 57] on icon "button" at bounding box center [705, 59] width 18 height 18
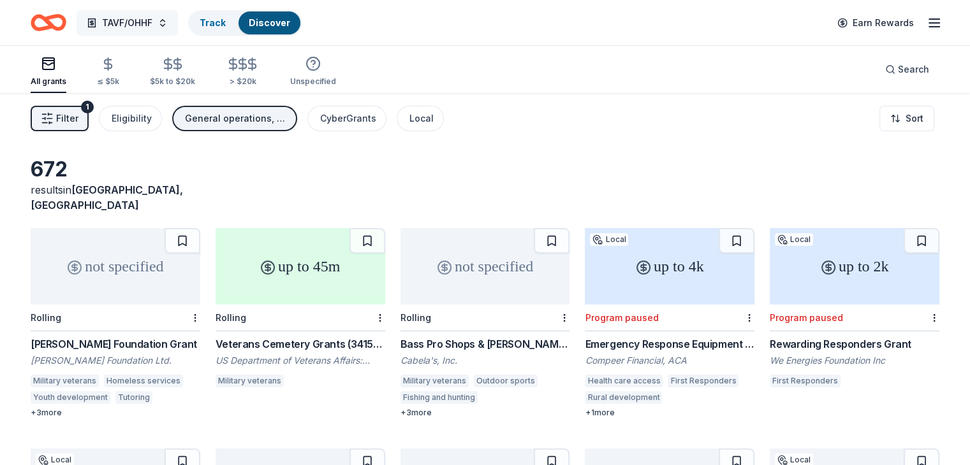
click at [178, 18] on button "TAVF/OHHF" at bounding box center [127, 23] width 101 height 26
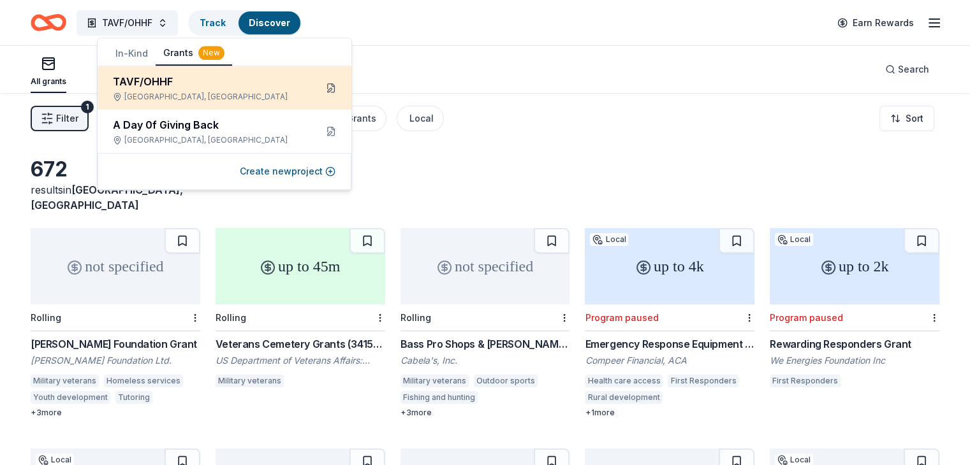
click at [333, 85] on button at bounding box center [331, 88] width 20 height 20
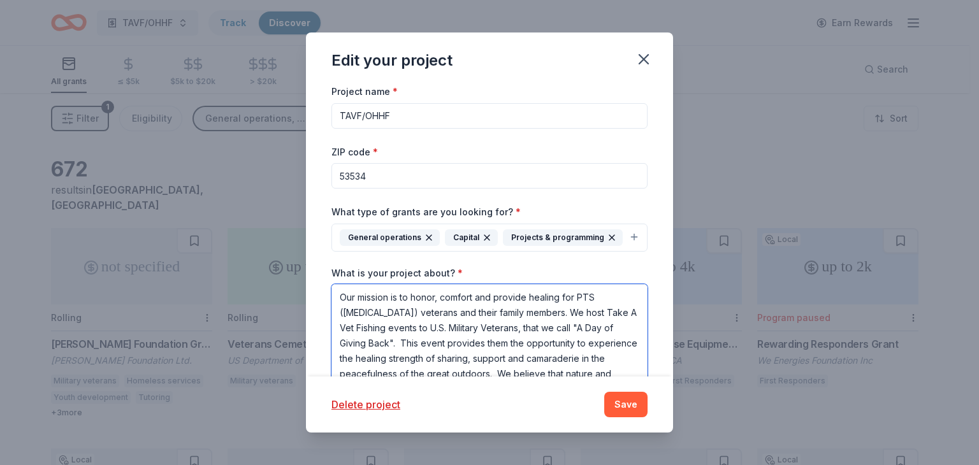
click at [594, 317] on textarea "Our mission is to honor, comfort and provide healing for PTS ([MEDICAL_DATA]) v…" at bounding box center [490, 341] width 316 height 115
click at [434, 335] on textarea "Our mission is to honor, comfort and provide healing for PTSD (Post Traumatic S…" at bounding box center [490, 341] width 316 height 115
click at [537, 351] on textarea "Our mission is to honor, comfort and provide healing for [MEDICAL_DATA] ([MEDIC…" at bounding box center [490, 341] width 316 height 115
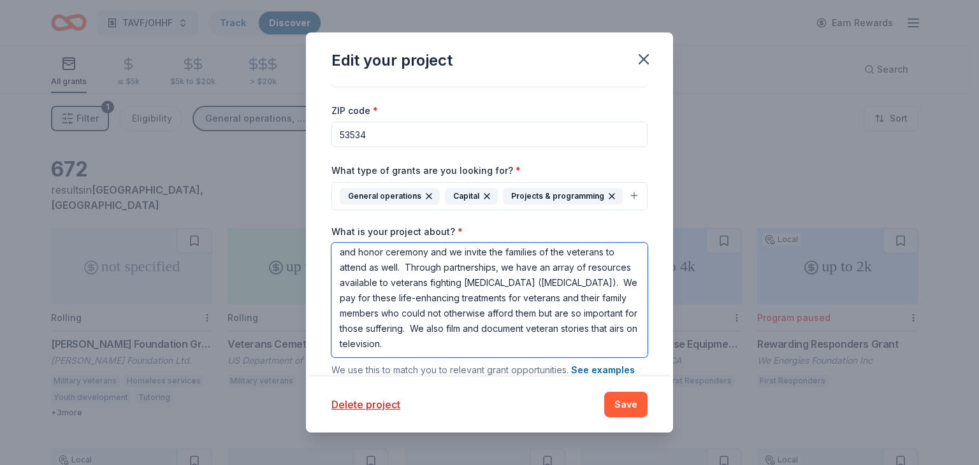
scroll to position [64, 0]
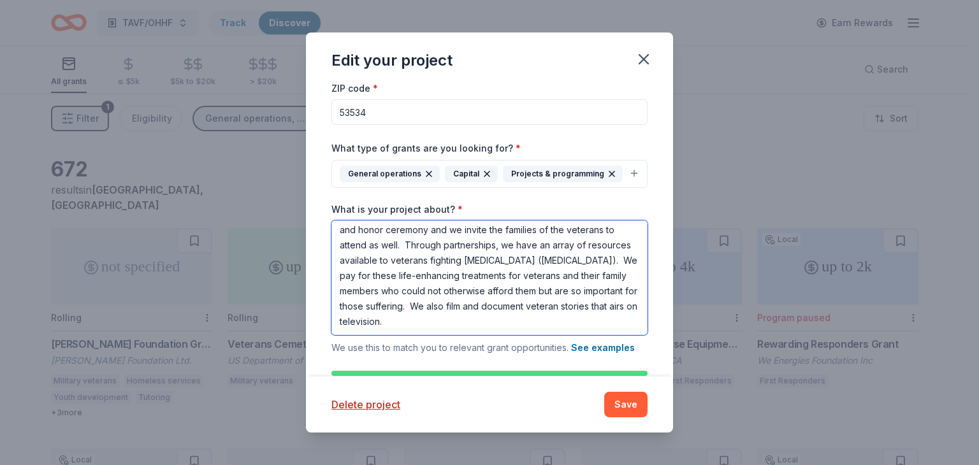
click at [462, 330] on textarea "Our mission is to honor, comfort and provide healing for [MEDICAL_DATA] ([MEDIC…" at bounding box center [490, 278] width 316 height 115
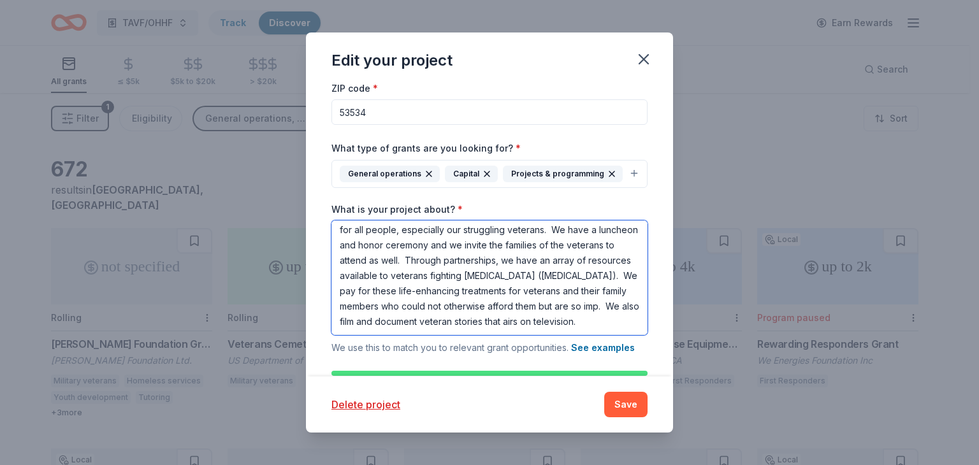
scroll to position [126, 0]
click at [553, 335] on textarea "Our mission is to honor, comfort and provide healing for [MEDICAL_DATA] ([MEDIC…" at bounding box center [490, 278] width 316 height 115
click at [580, 328] on textarea "Our mission is to honor, comfort and provide healing for [MEDICAL_DATA] ([MEDIC…" at bounding box center [490, 278] width 316 height 115
click at [516, 335] on textarea "Our mission is to honor, comfort and provide healing for [MEDICAL_DATA] ([MEDIC…" at bounding box center [490, 278] width 316 height 115
click at [520, 335] on textarea "Our mission is to honor, comfort and provide healing for [MEDICAL_DATA] ([MEDIC…" at bounding box center [490, 278] width 316 height 115
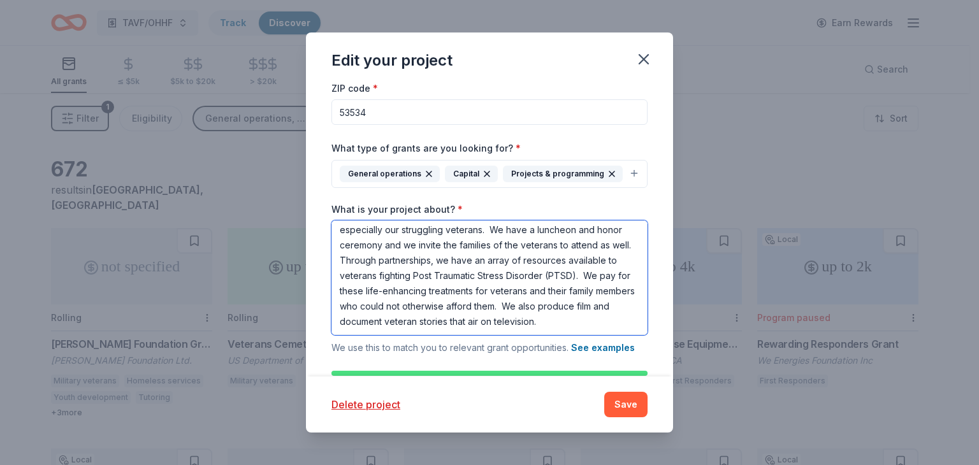
click at [580, 335] on textarea "Our mission is to honor, comfort and provide healing for PTSD (Post Traumatic S…" at bounding box center [490, 278] width 316 height 115
click at [529, 335] on textarea "Our mission is to honor, comfort and provide healing for PTSD (Post Traumatic S…" at bounding box center [490, 278] width 316 height 115
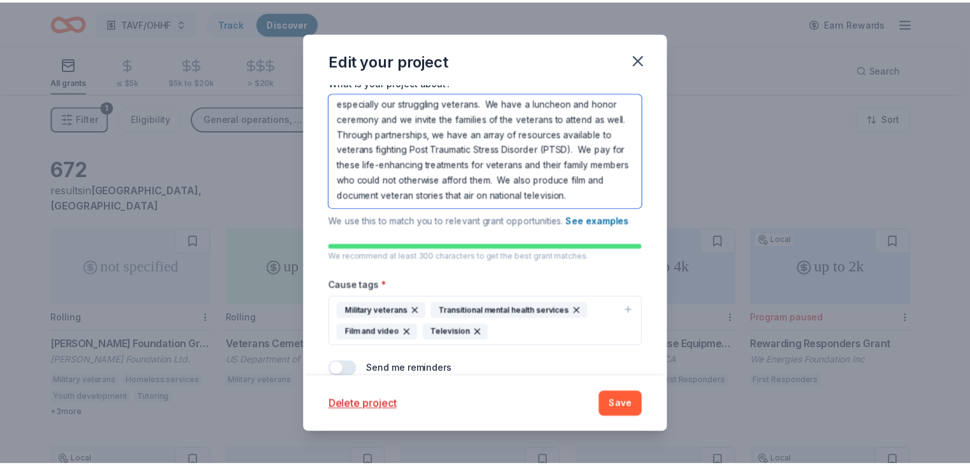
scroll to position [247, 0]
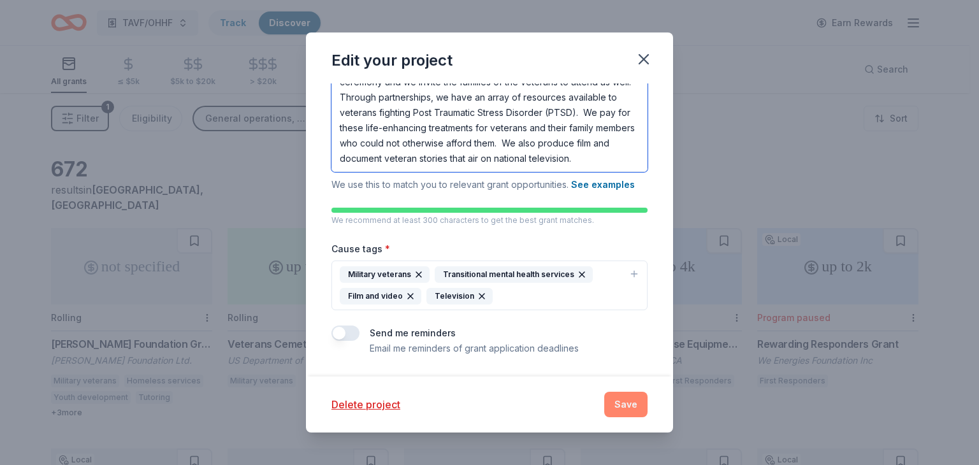
type textarea "Our mission is to honor, comfort and provide healing for PTSD (Post Traumatic S…"
click at [619, 401] on button "Save" at bounding box center [625, 405] width 43 height 26
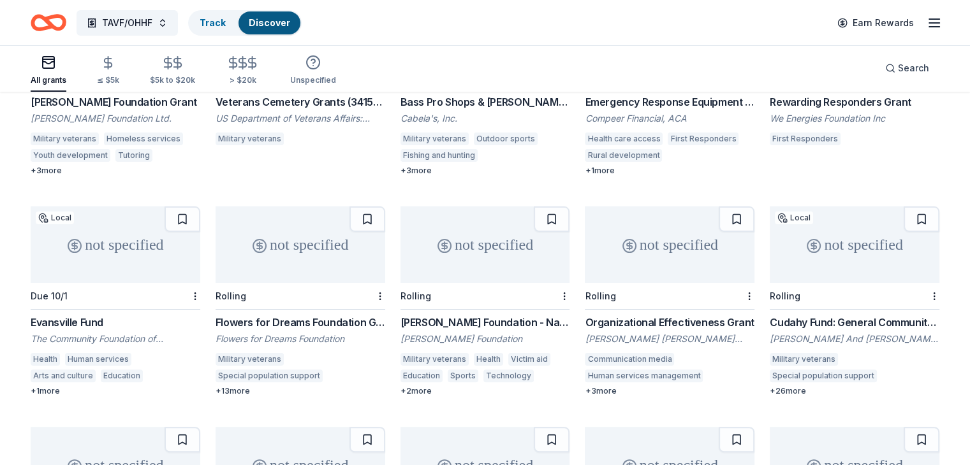
scroll to position [255, 0]
